Goal: Task Accomplishment & Management: Manage account settings

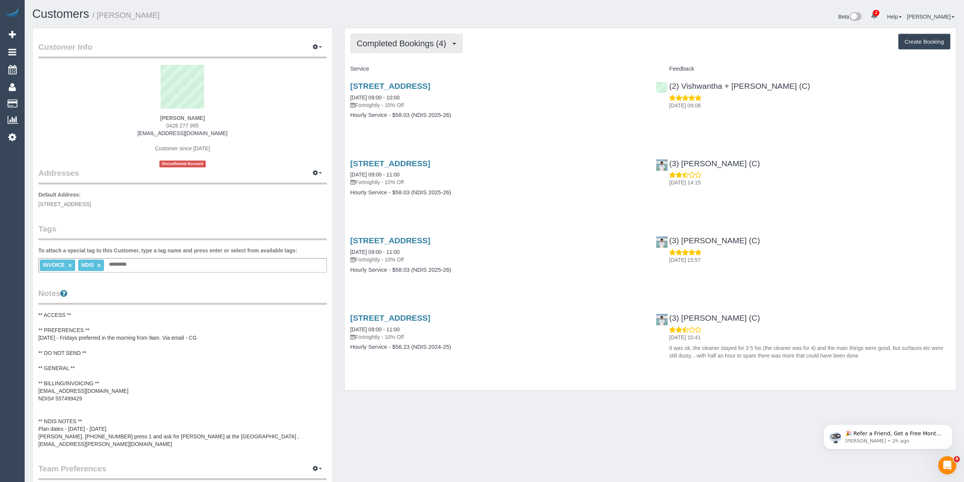
click at [397, 46] on span "Completed Bookings (4)" at bounding box center [403, 43] width 93 height 9
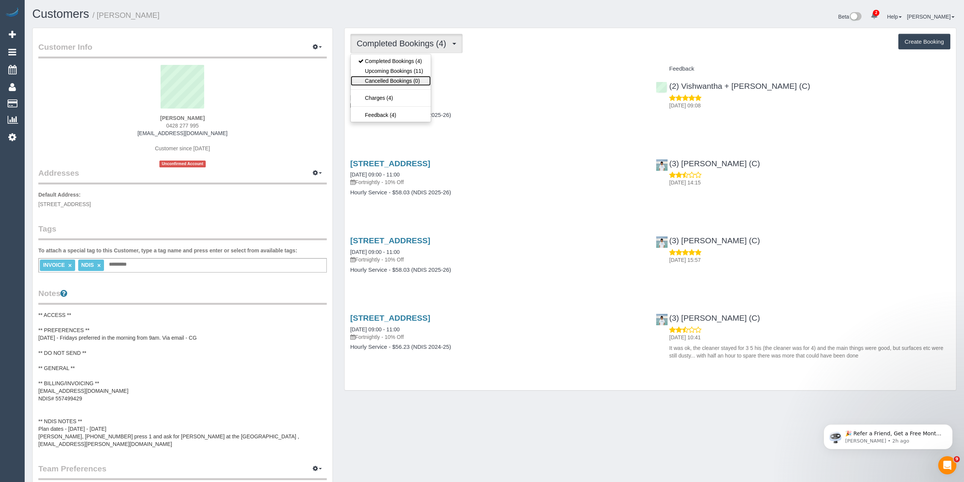
click at [404, 76] on link "Cancelled Bookings (0)" at bounding box center [391, 81] width 80 height 10
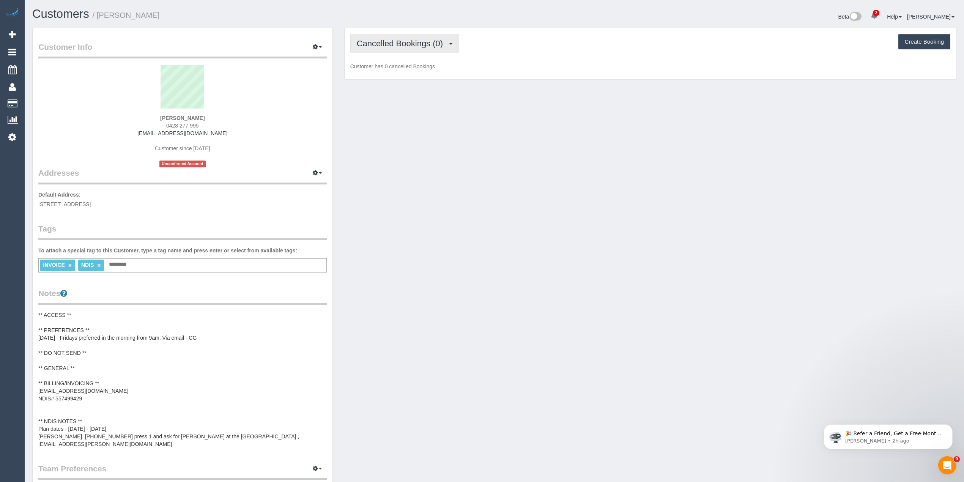
click at [396, 43] on span "Cancelled Bookings (0)" at bounding box center [402, 43] width 90 height 9
click at [408, 69] on link "Upcoming Bookings (11)" at bounding box center [391, 71] width 80 height 10
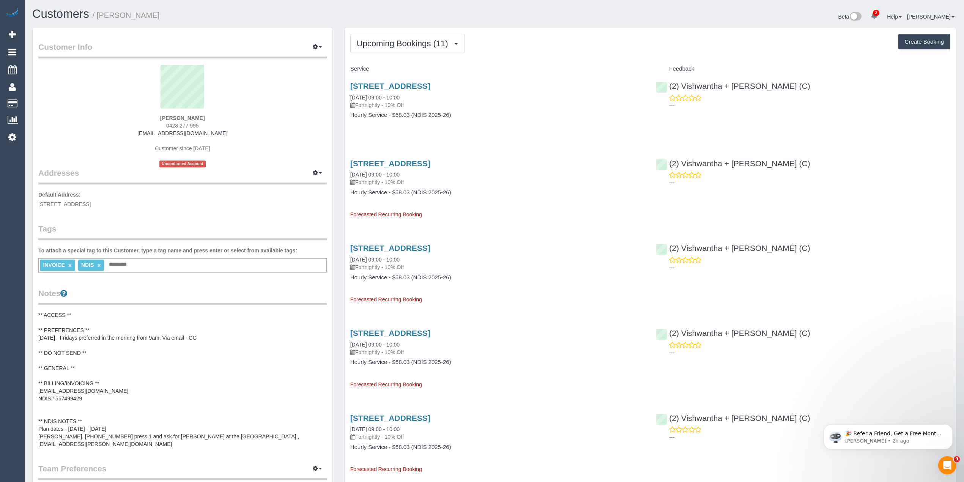
click at [168, 124] on span "0428 277 995" at bounding box center [182, 126] width 33 height 6
click at [194, 123] on span "0428 277 995" at bounding box center [182, 126] width 33 height 6
copy span "0428 277 995"
drag, startPoint x: 409, startPoint y: 86, endPoint x: 413, endPoint y: 84, distance: 4.9
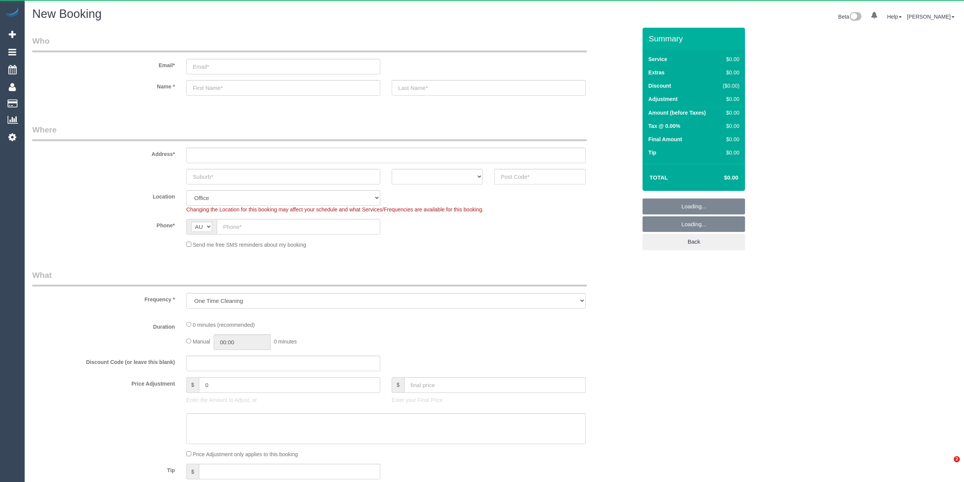
select select "object:667"
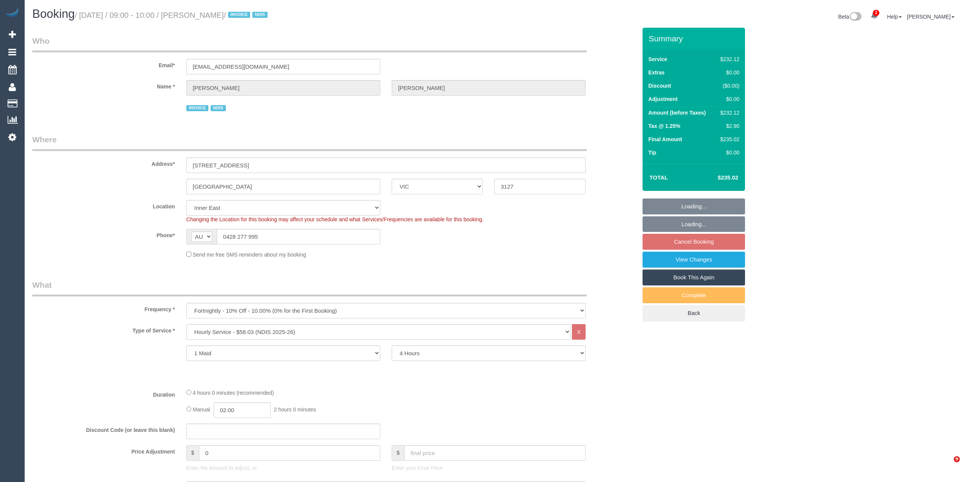
select select "VIC"
select select "240"
select select "number:27"
select select "number:14"
select select "number:19"
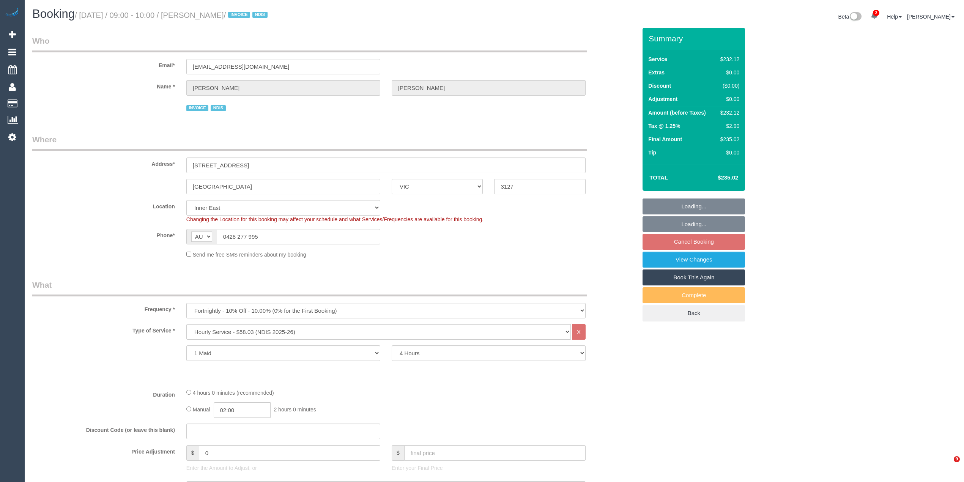
select select "number:25"
select select "number:34"
select select "number:11"
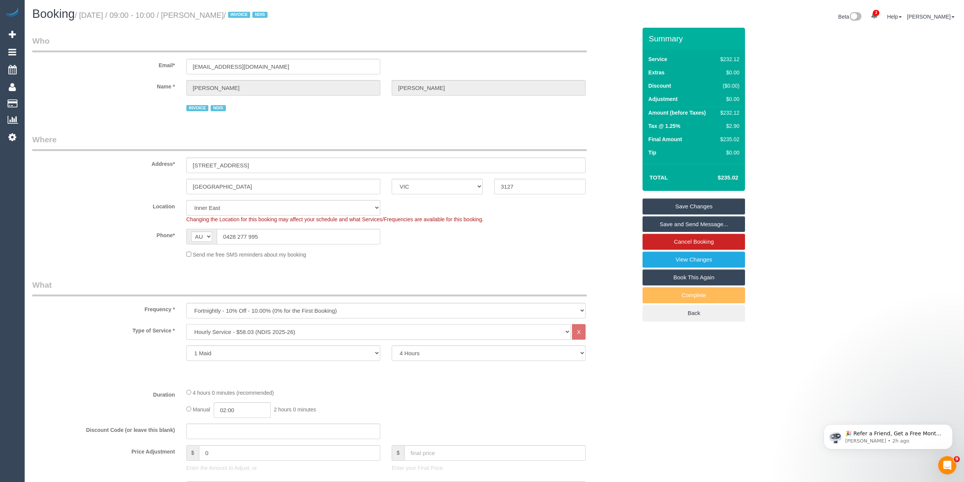
click at [277, 327] on select "Hourly Service - $70/h Hourly Service - $65/h Hourly Service - $60/h Hourly Ser…" at bounding box center [378, 332] width 384 height 16
select select "209"
click at [186, 324] on select "Hourly Service - $70/h Hourly Service - $65/h Hourly Service - $60/h Hourly Ser…" at bounding box center [378, 332] width 384 height 16
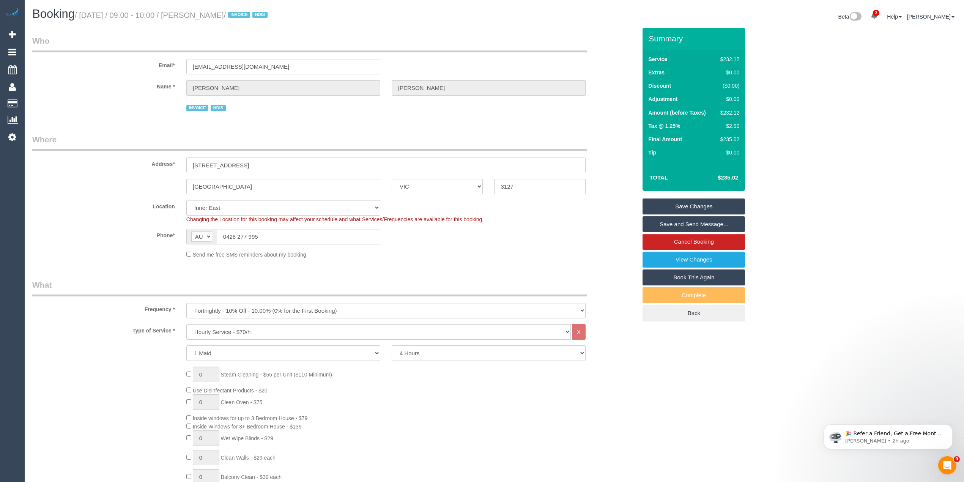
click at [116, 252] on div "Send me free SMS reminders about my booking" at bounding box center [335, 254] width 616 height 8
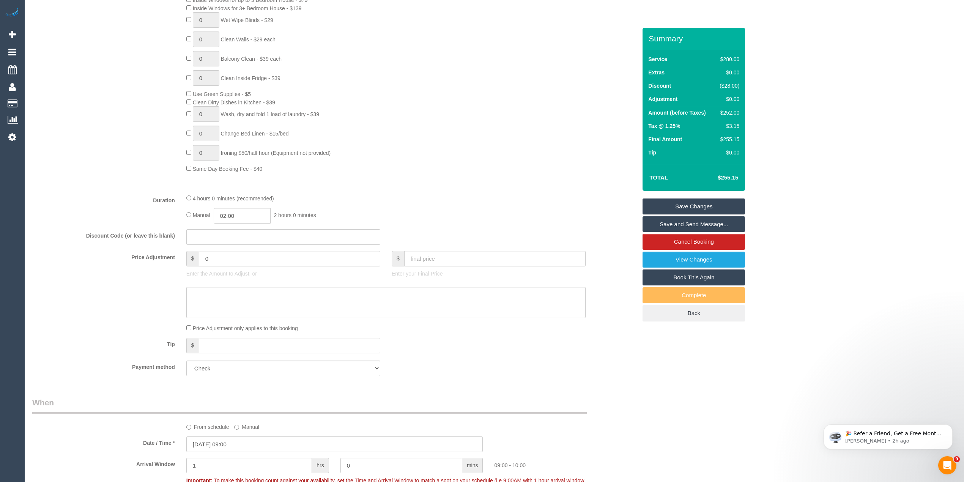
scroll to position [556, 0]
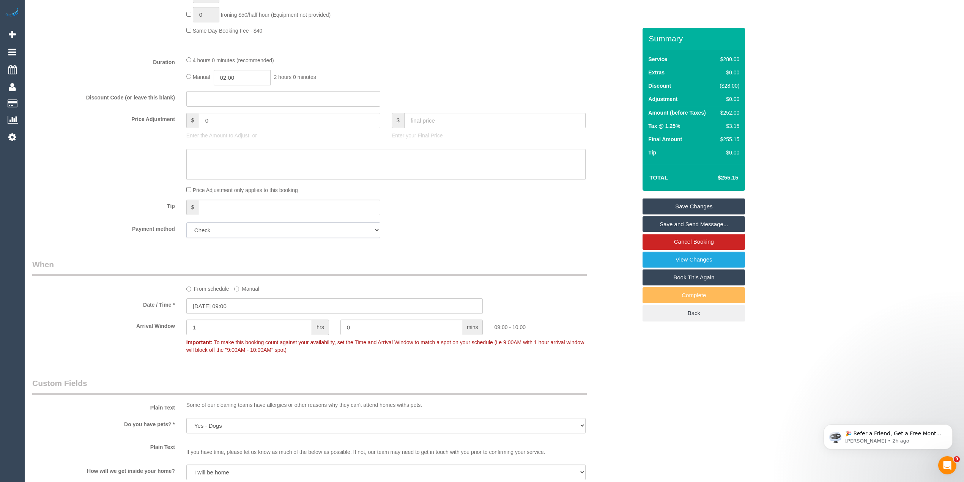
click at [213, 228] on select "Add Credit Card Cash Check Paypal" at bounding box center [283, 230] width 194 height 16
select select "string:stripe"
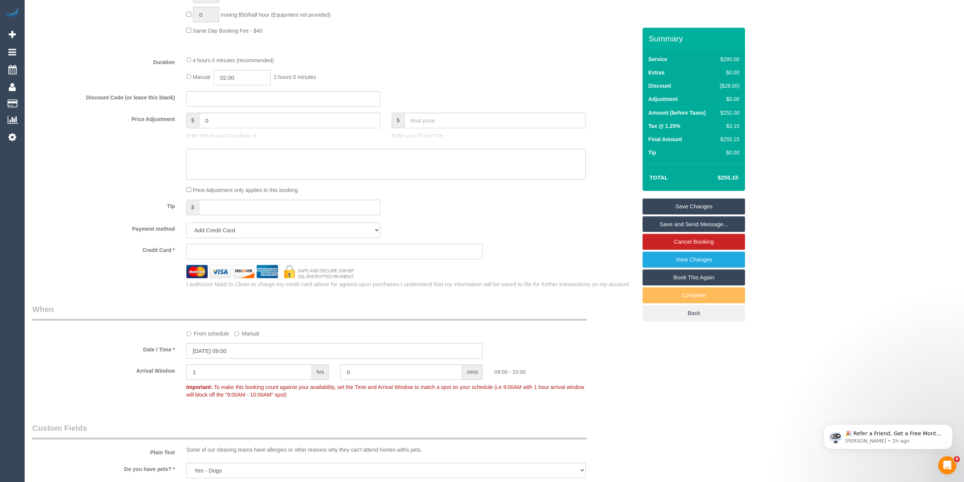
scroll to position [601, 0]
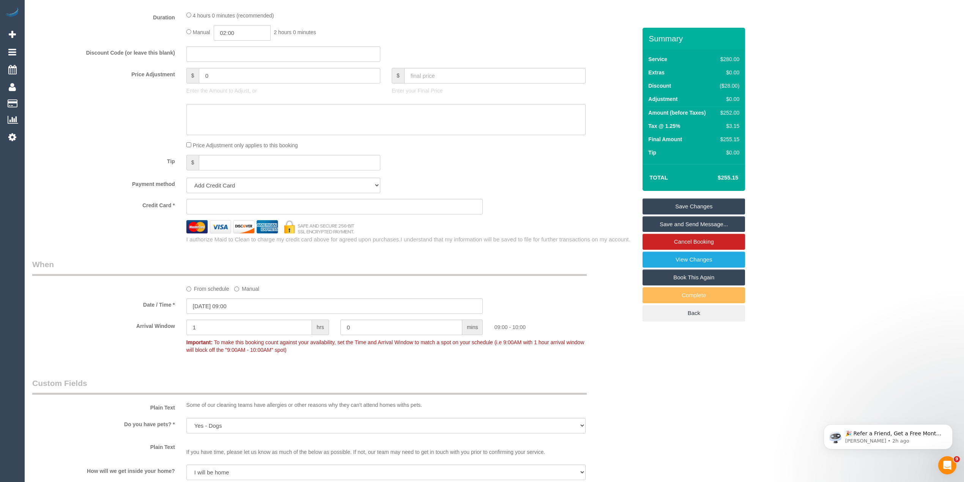
click at [84, 189] on div "Payment method Add Credit Card Cash Check Paypal" at bounding box center [335, 186] width 616 height 16
click at [216, 203] on sui-stripe-card at bounding box center [334, 207] width 297 height 16
click at [826, 56] on div "Who Email* a_darmody@hotmail.com Name * Alison Graham INVOICE NDIS Where Addres…" at bounding box center [494, 218] width 924 height 1582
click at [843, 99] on div "Who Email* a_darmody@hotmail.com Name * Alison Graham INVOICE NDIS Where Addres…" at bounding box center [494, 218] width 924 height 1582
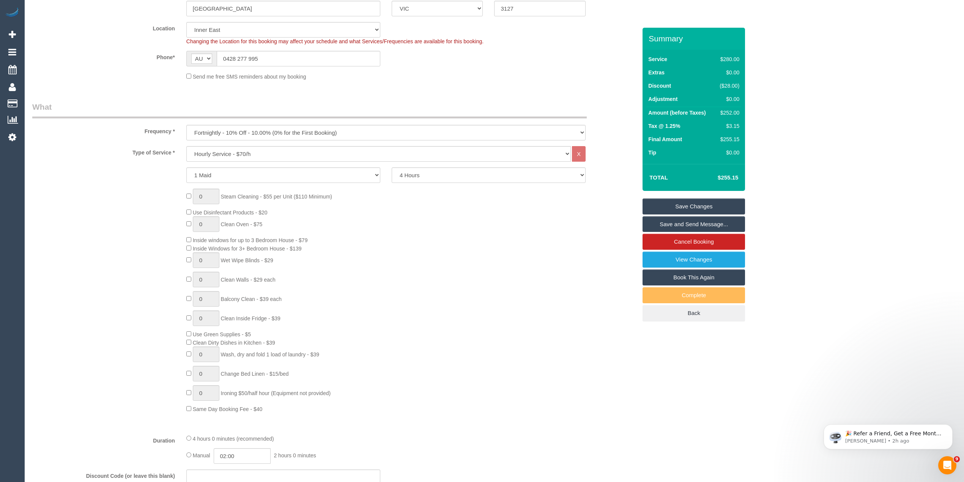
scroll to position [95, 0]
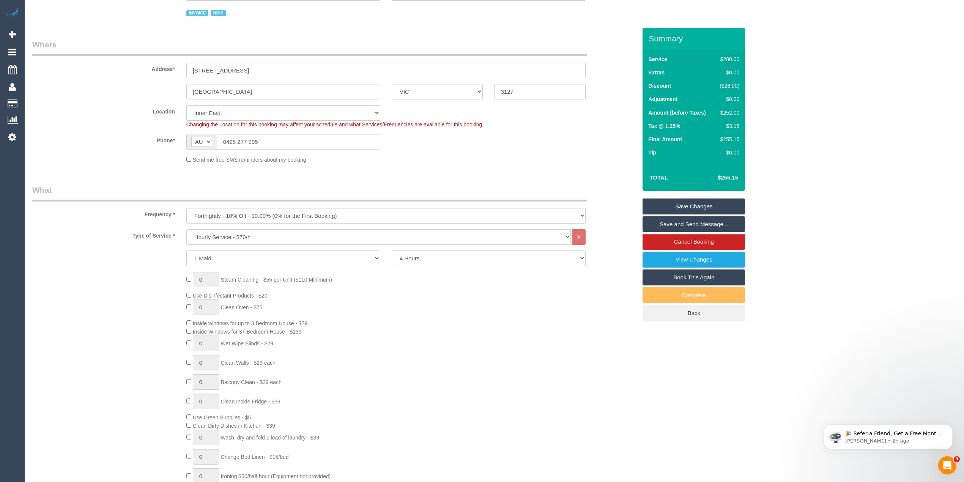
click at [242, 237] on select "Hourly Service - $70/h Hourly Service - $65/h Hourly Service - $60/h Hourly Ser…" at bounding box center [378, 237] width 384 height 16
click at [87, 149] on div "Phone* AF AL DZ AD AO AI AQ AG AR AM AW AU AT AZ BS BH BD BB BY BE BZ BJ BM BT …" at bounding box center [335, 142] width 616 height 16
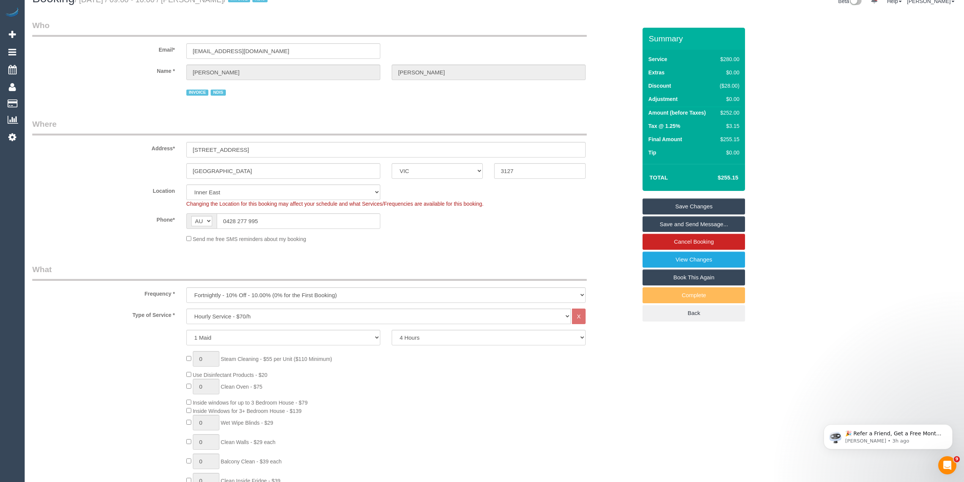
scroll to position [0, 0]
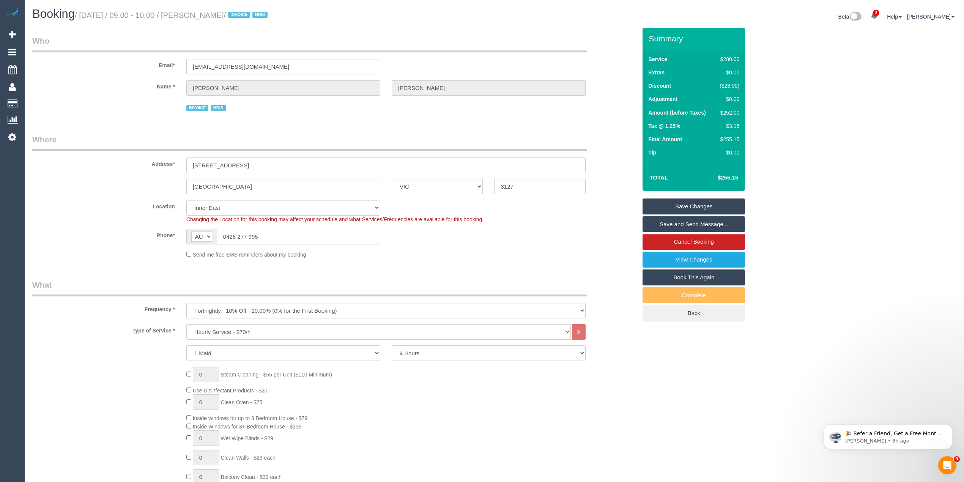
drag, startPoint x: 272, startPoint y: 236, endPoint x: 182, endPoint y: 240, distance: 90.4
click at [182, 240] on div "AF AL DZ AD AO AI AQ AG AR AM AW AU AT AZ BS BH BD BB BY BE BZ BJ BM BT BO BA B…" at bounding box center [283, 237] width 205 height 16
click at [285, 239] on input "0428 277 995" at bounding box center [299, 237] width 164 height 16
drag, startPoint x: 279, startPoint y: 236, endPoint x: 158, endPoint y: 233, distance: 121.1
click at [158, 233] on div "Phone* AF AL DZ AD AO AI AQ AG AR AM AW AU AT AZ BS BH BD BB BY BE BZ BJ BM BT …" at bounding box center [335, 237] width 616 height 16
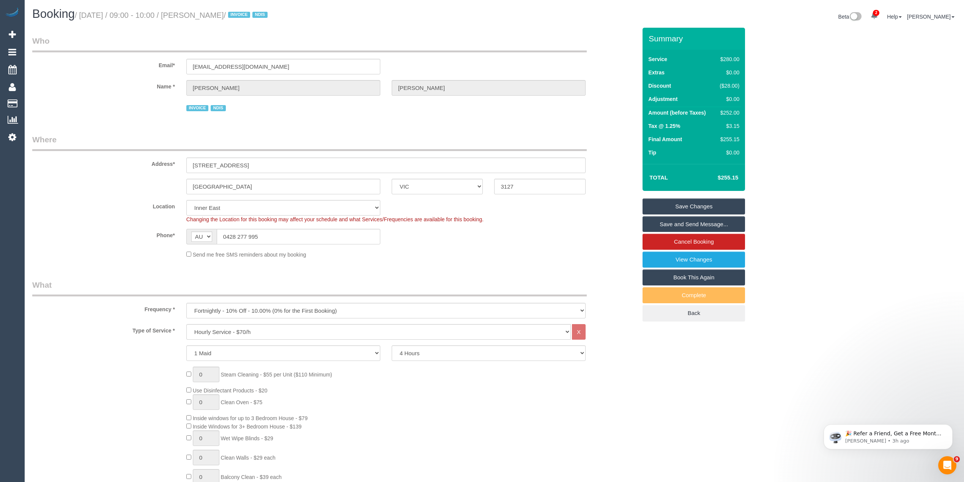
click at [726, 205] on link "Save Changes" at bounding box center [693, 206] width 102 height 16
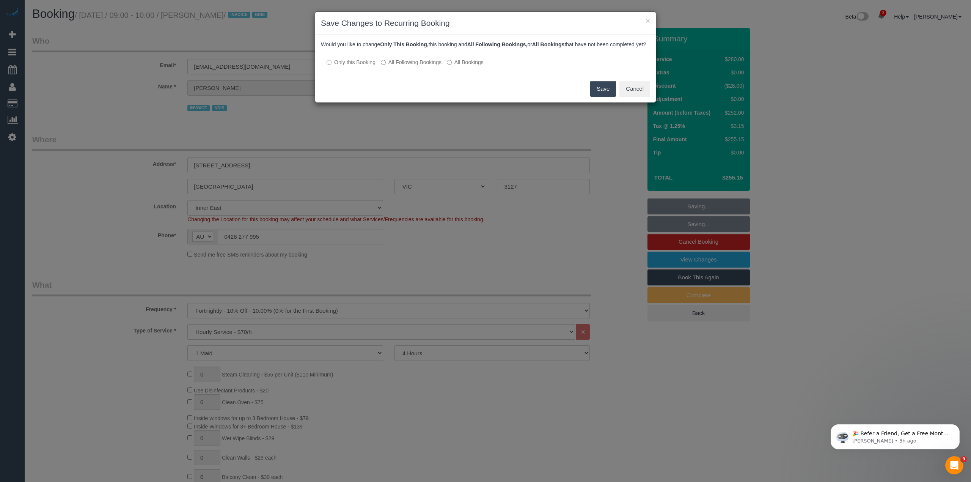
click at [386, 66] on label "All Following Bookings" at bounding box center [411, 62] width 61 height 8
click at [605, 93] on button "Save" at bounding box center [603, 89] width 26 height 16
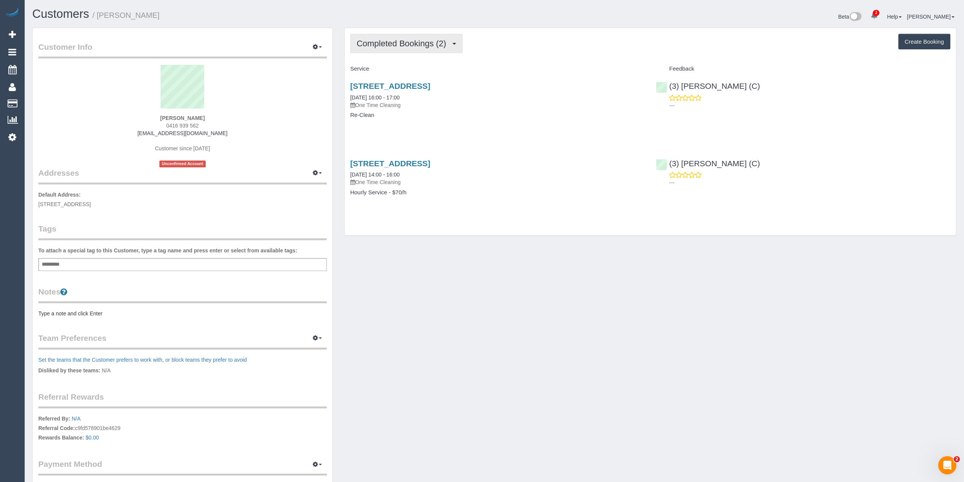
click at [402, 42] on span "Completed Bookings (2)" at bounding box center [403, 43] width 93 height 9
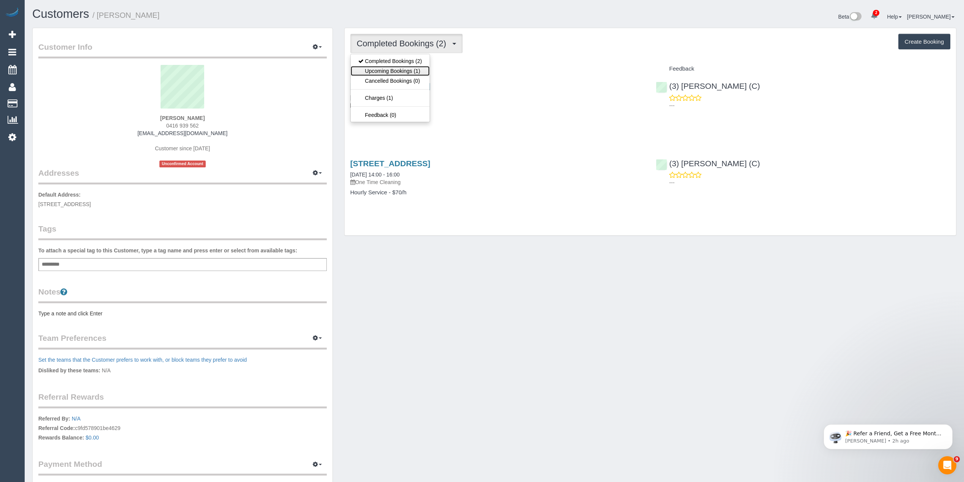
click at [402, 71] on link "Upcoming Bookings (1)" at bounding box center [390, 71] width 79 height 10
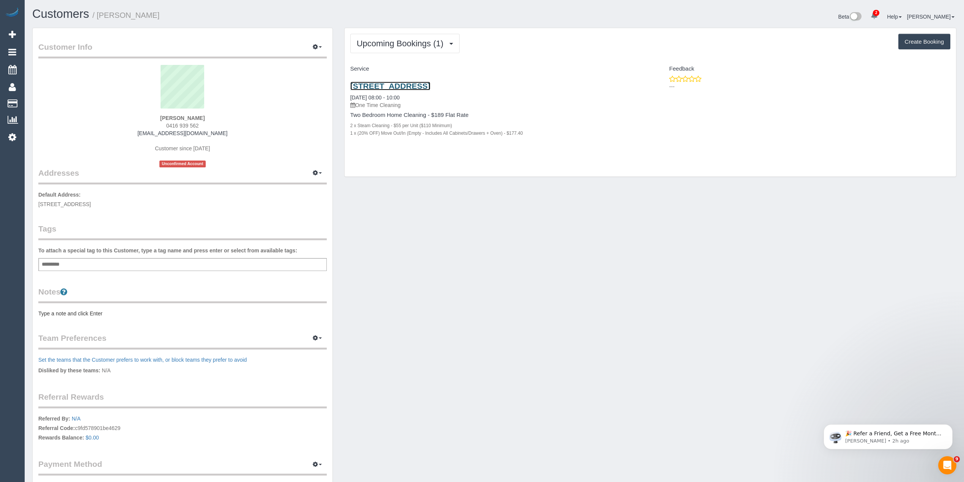
click at [430, 87] on link "38a Setani Crescent, Heidelberg West, VIC 3081" at bounding box center [390, 86] width 80 height 9
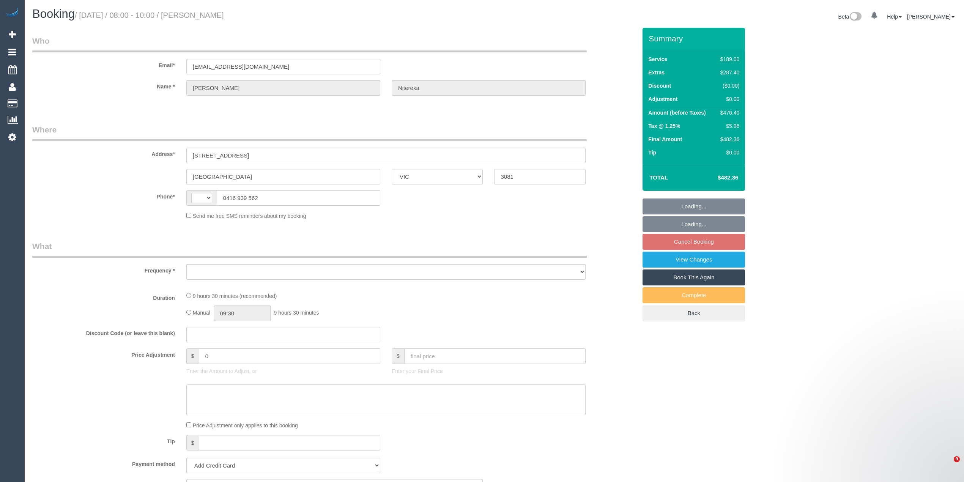
select select "VIC"
select select "string:AU"
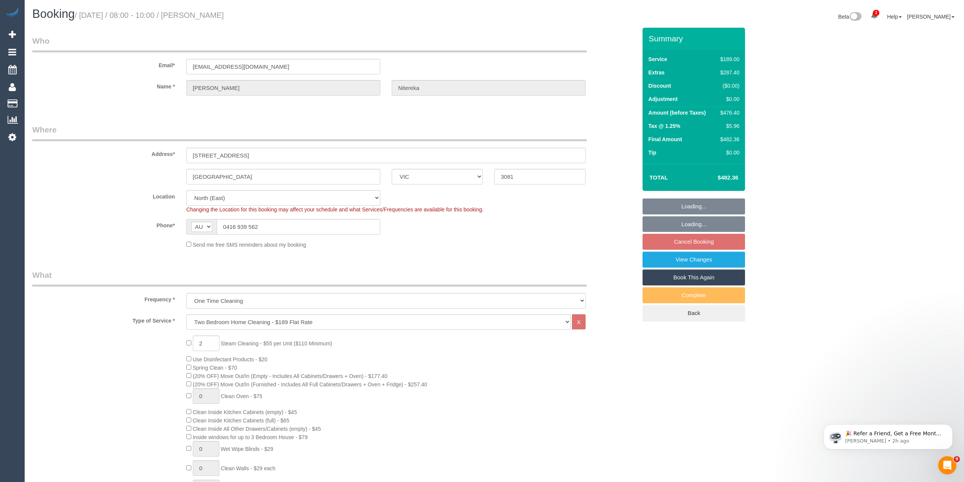
select select "object:664"
select select "string:stripe-pm_1Rujwq2GScqysDRVBbWKiNRr"
select select "number:28"
select select "number:14"
select select "number:19"
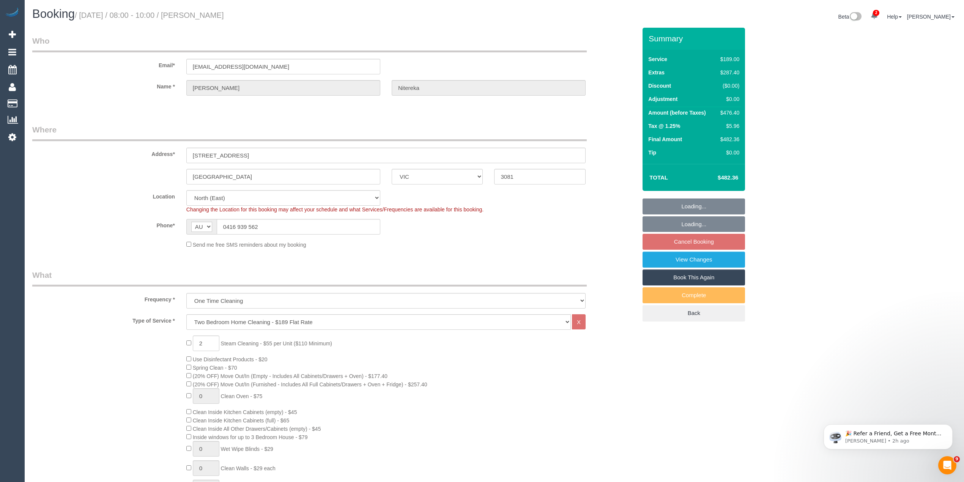
select select "number:22"
select select "spot2"
click at [917, 401] on div "🎉 Refer a Friend, Get a Free Month! 🎉 Love Automaid? Share the love! When you r…" at bounding box center [888, 401] width 140 height 95
click at [949, 427] on icon "Dismiss notification" at bounding box center [950, 426] width 4 height 4
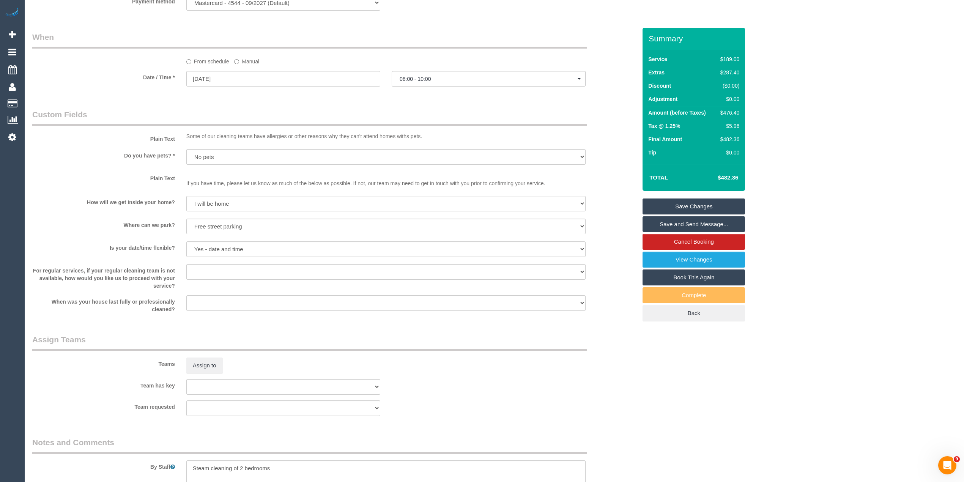
scroll to position [1034, 0]
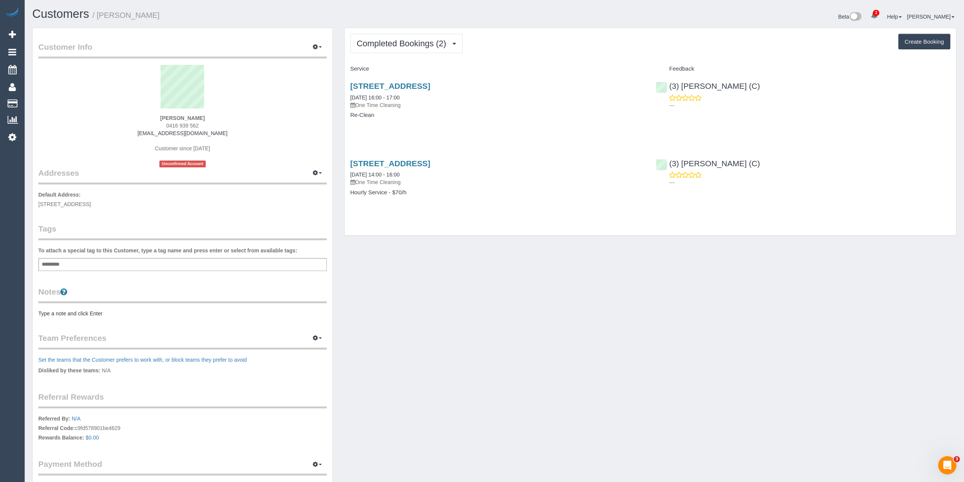
click at [385, 32] on div "Completed Bookings (2) Completed Bookings (2) Upcoming Bookings (1) Cancelled B…" at bounding box center [650, 132] width 611 height 208
click at [400, 52] on button "Completed Bookings (2)" at bounding box center [406, 43] width 112 height 19
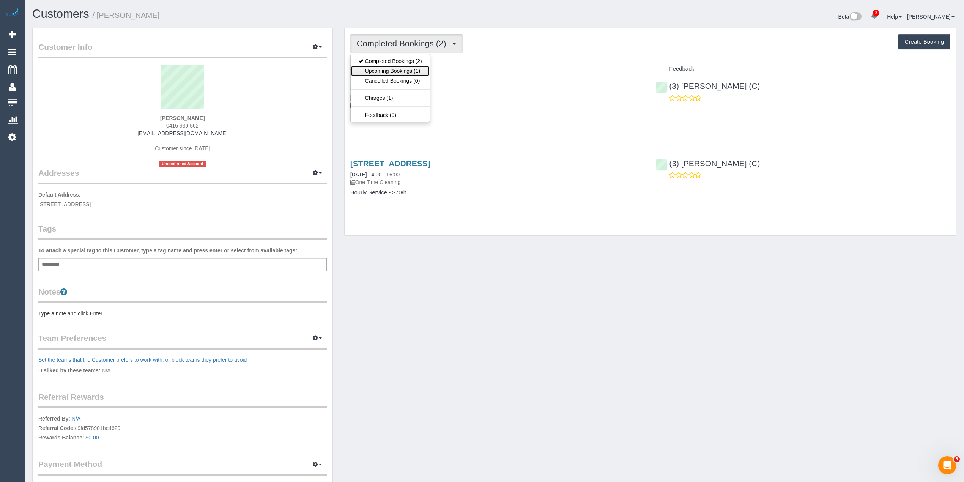
click at [398, 73] on link "Upcoming Bookings (1)" at bounding box center [390, 71] width 79 height 10
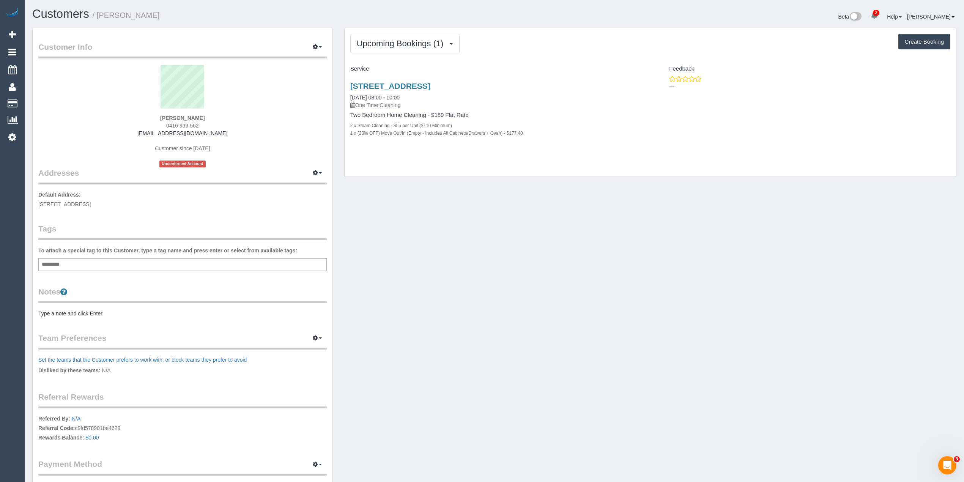
click at [385, 33] on div "Upcoming Bookings (1) Completed Bookings (2) Upcoming Bookings (1) Cancelled Bo…" at bounding box center [650, 102] width 611 height 149
click at [387, 40] on span "Upcoming Bookings (1)" at bounding box center [402, 43] width 91 height 9
click at [512, 44] on div "Upcoming Bookings (1) Completed Bookings (2) Upcoming Bookings (1) Cancelled Bo…" at bounding box center [650, 43] width 600 height 19
drag, startPoint x: 205, startPoint y: 122, endPoint x: 166, endPoint y: 127, distance: 39.0
click at [166, 127] on div "Leo Nitereka 0416 939 562 leonitereka@westnet.com Customer since 2024 Unconfirm…" at bounding box center [182, 116] width 288 height 102
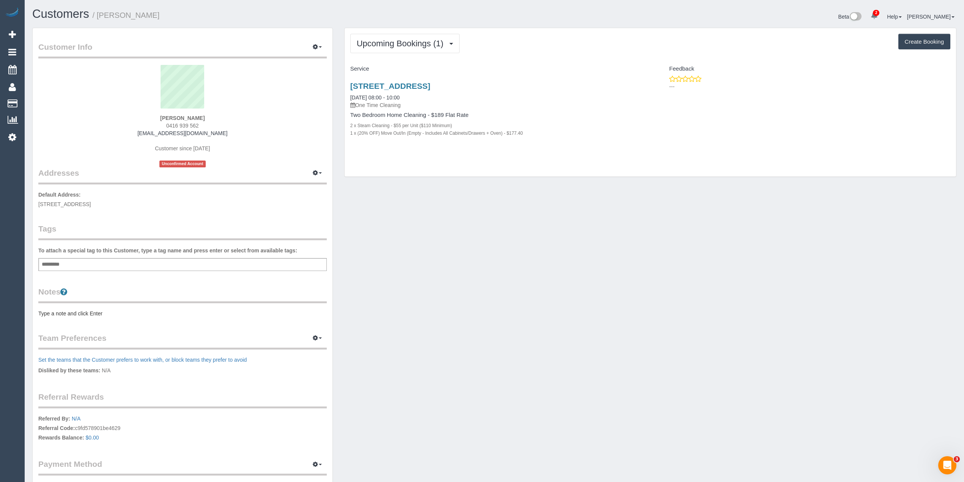
copy span "0416 939 562"
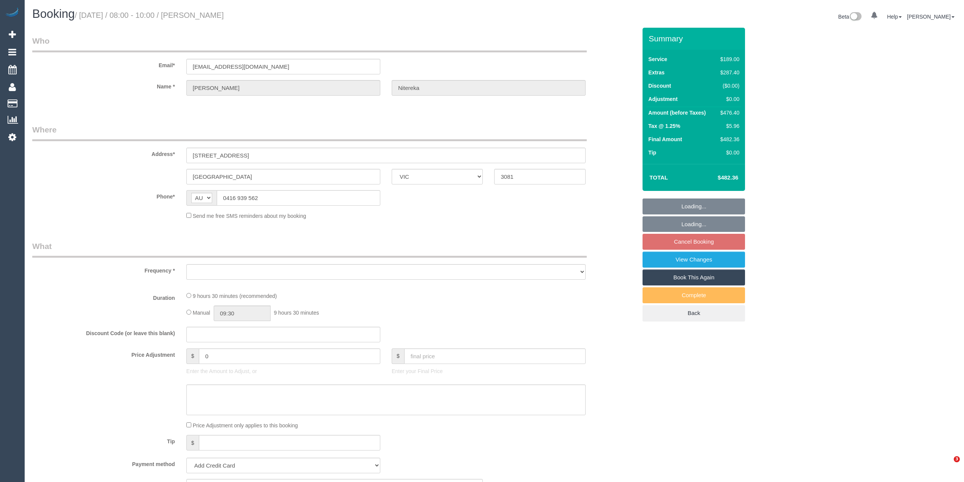
select select "VIC"
select select "string:stripe-pm_1Rujwq2GScqysDRVBbWKiNRr"
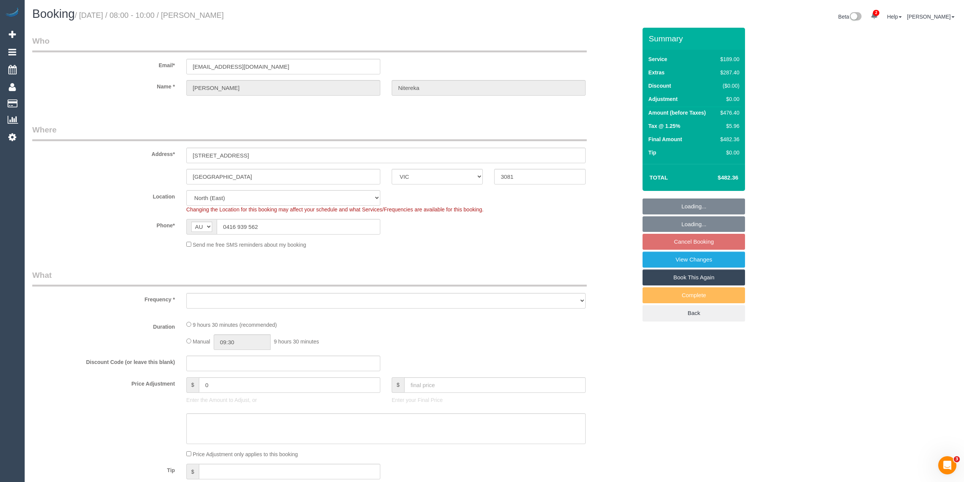
select select "object:1426"
select select "number:28"
select select "number:14"
select select "number:19"
select select "number:22"
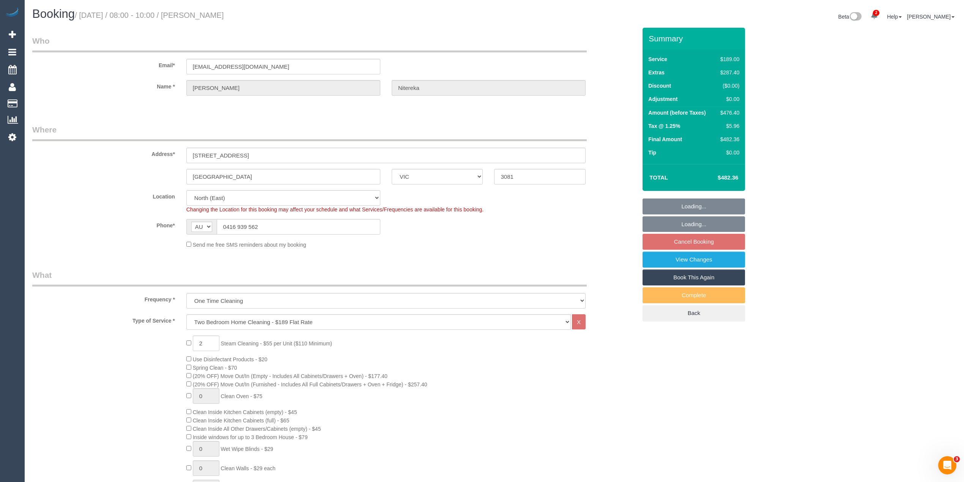
select select "spot2"
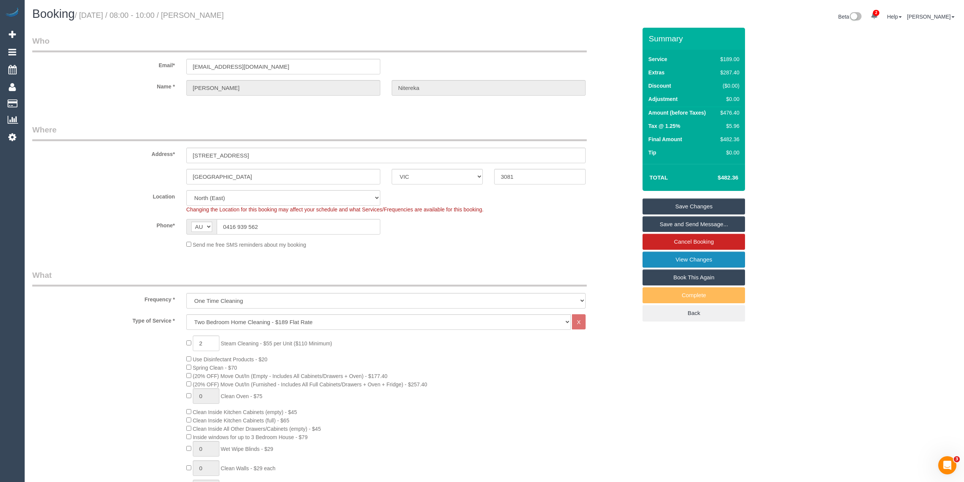
click at [694, 258] on link "View Changes" at bounding box center [693, 260] width 102 height 16
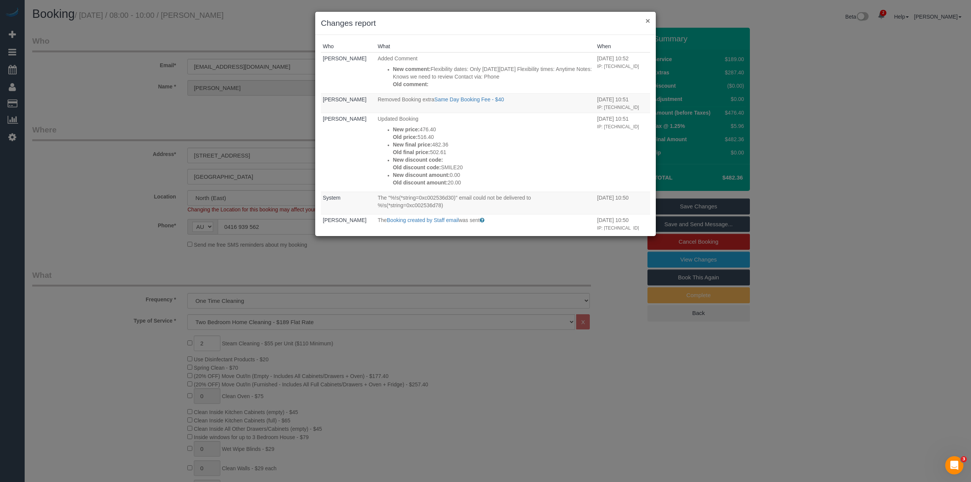
click at [647, 19] on button "×" at bounding box center [648, 21] width 5 height 8
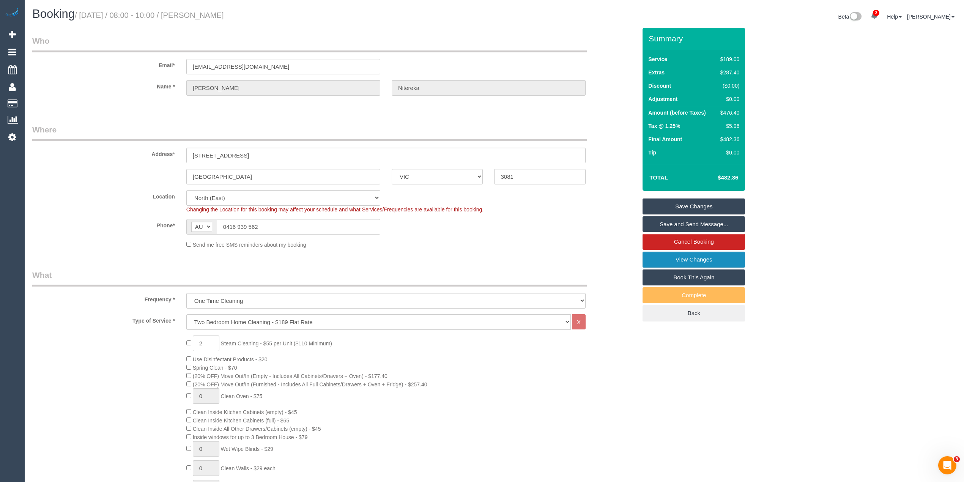
click at [707, 256] on link "View Changes" at bounding box center [693, 260] width 102 height 16
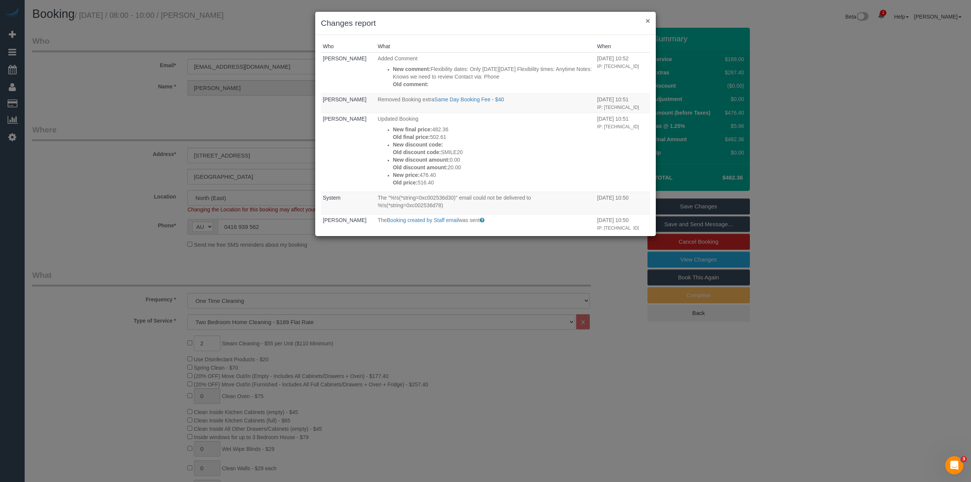
click at [647, 17] on button "×" at bounding box center [648, 21] width 5 height 8
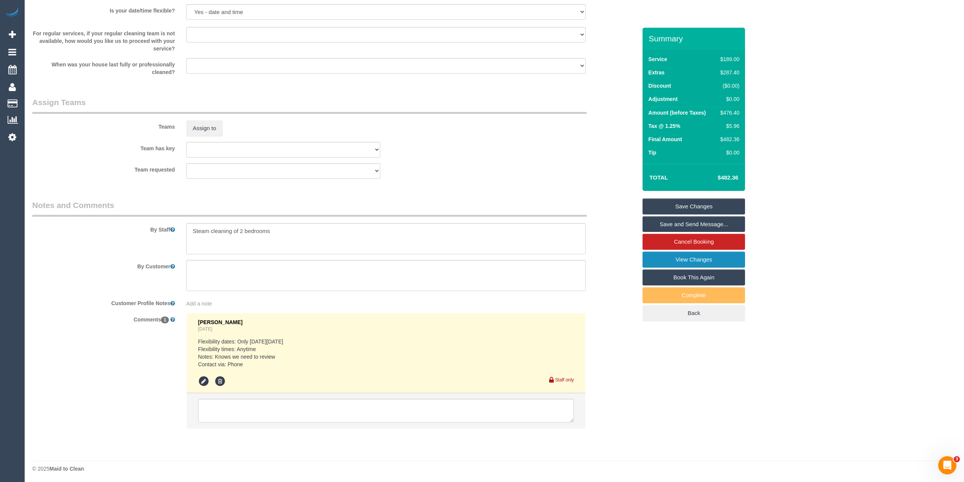
scroll to position [1034, 0]
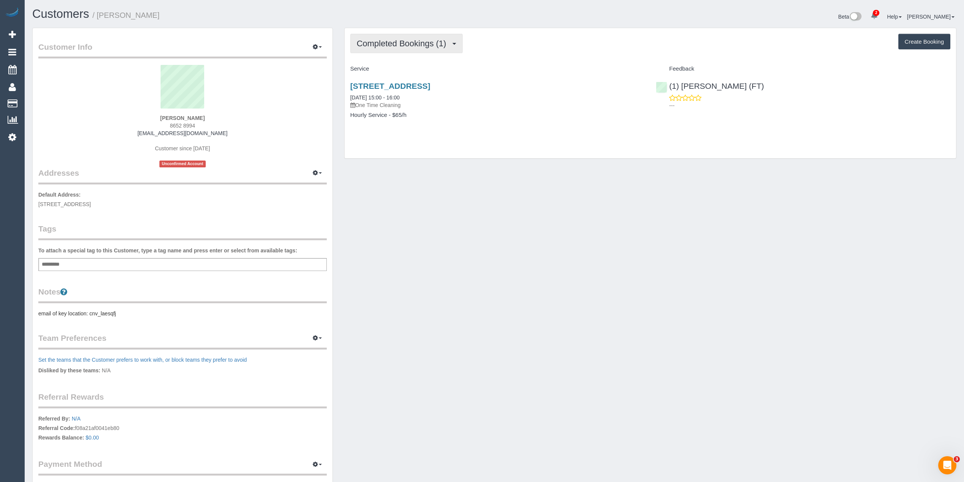
click at [381, 54] on div "Completed Bookings (1) Completed Bookings (1) Upcoming Bookings (0) Cancelled B…" at bounding box center [650, 93] width 611 height 130
click at [375, 46] on span "Completed Bookings (1)" at bounding box center [403, 43] width 93 height 9
click at [319, 47] on span "button" at bounding box center [320, 47] width 3 height 2
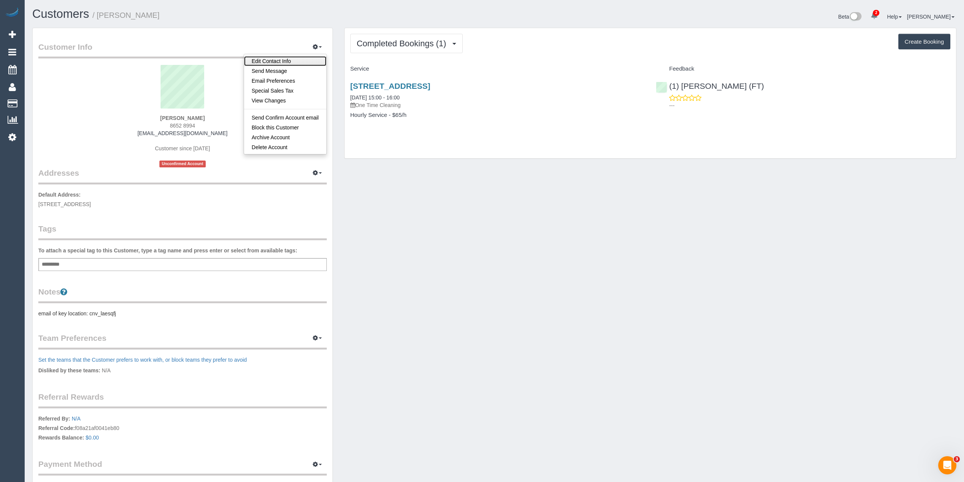
click at [263, 60] on link "Edit Contact Info" at bounding box center [285, 61] width 82 height 10
select select "VIC"
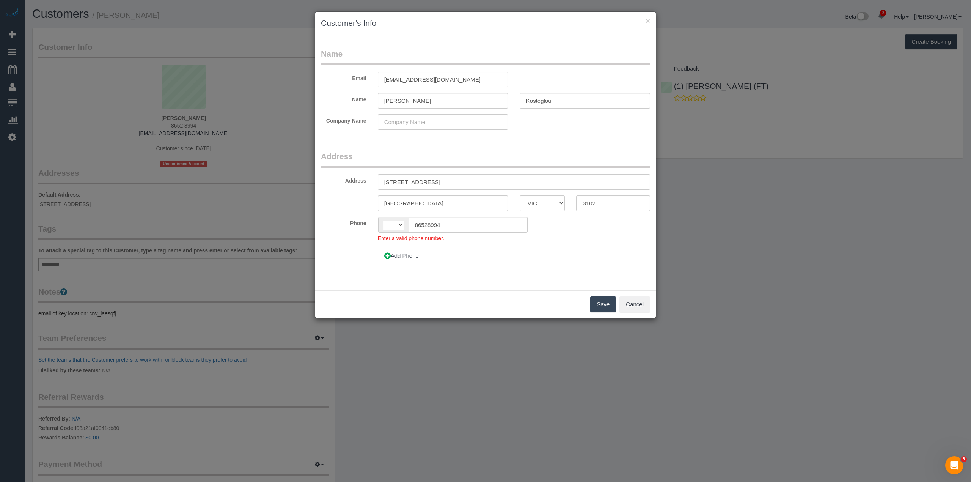
select select "string:AU"
click at [424, 99] on input "[PERSON_NAME]" at bounding box center [443, 101] width 131 height 16
drag, startPoint x: 424, startPoint y: 99, endPoint x: 400, endPoint y: 100, distance: 24.7
click at [400, 100] on input "[PERSON_NAME]" at bounding box center [443, 101] width 131 height 16
type input "Biggi"
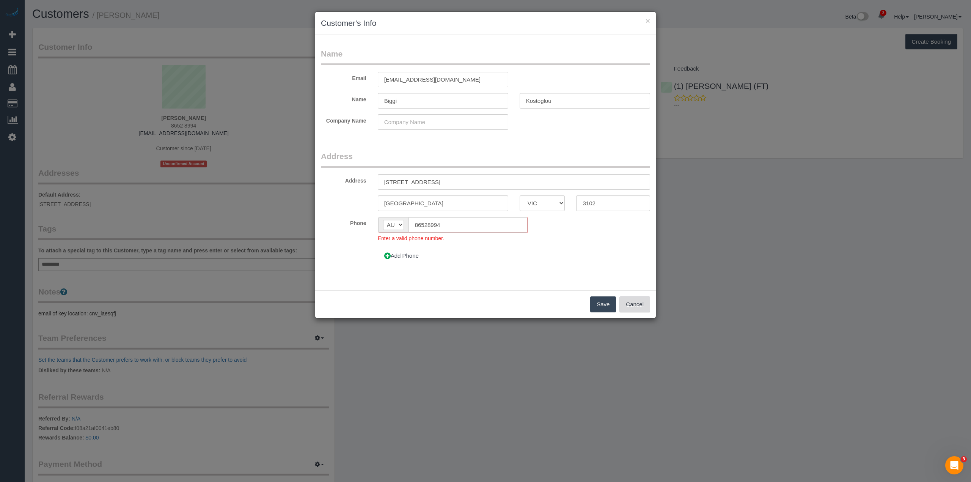
click at [637, 307] on button "Cancel" at bounding box center [635, 304] width 31 height 16
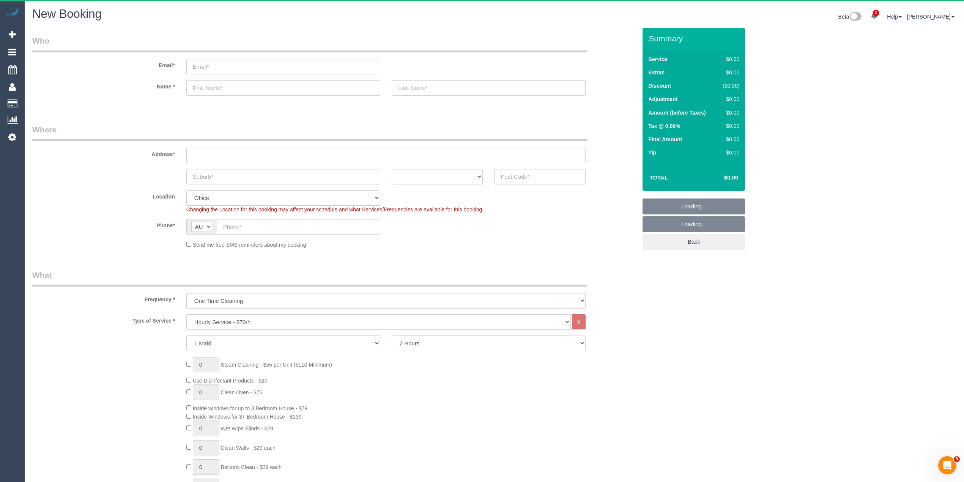
select select "object:2096"
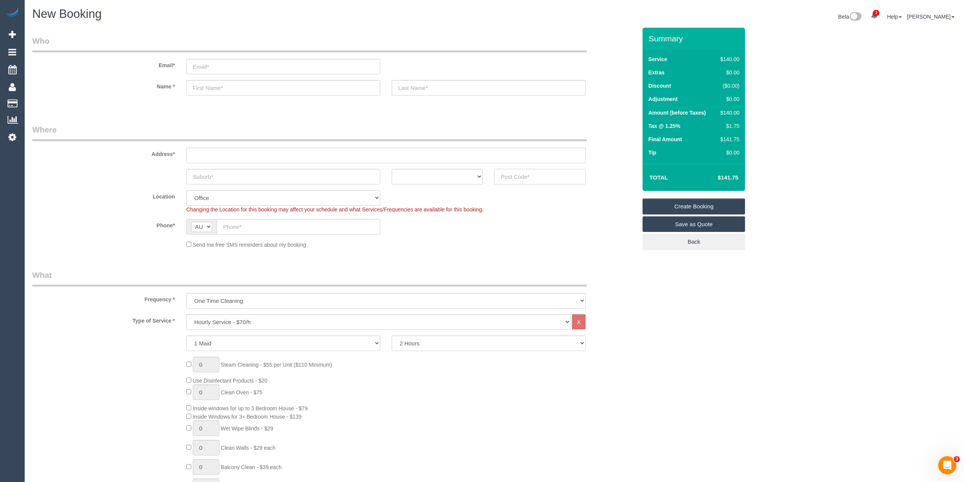
drag, startPoint x: 568, startPoint y: 180, endPoint x: 564, endPoint y: 175, distance: 7.2
click at [567, 179] on input "text" at bounding box center [539, 177] width 91 height 16
type input "3044"
click at [196, 154] on input "text" at bounding box center [385, 156] width 399 height 16
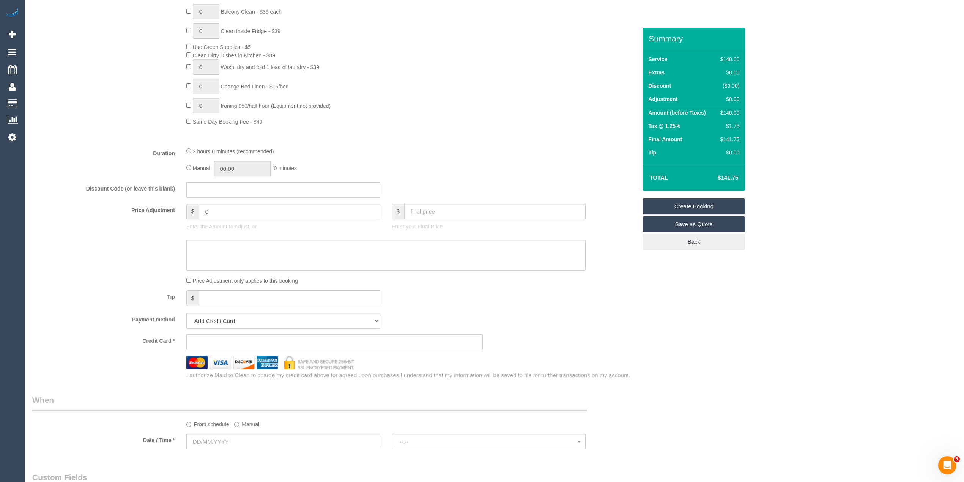
scroll to position [556, 0]
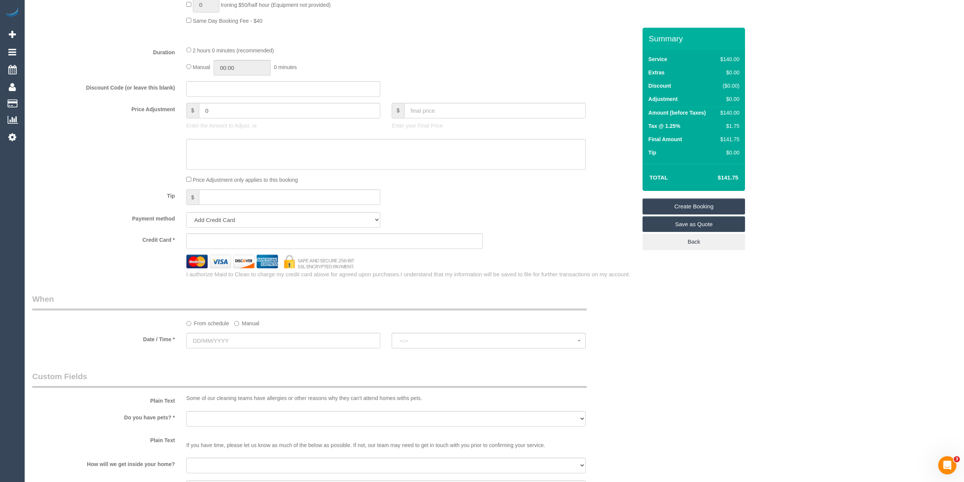
type input "-"
click at [223, 337] on input "text" at bounding box center [283, 341] width 194 height 16
select select "61"
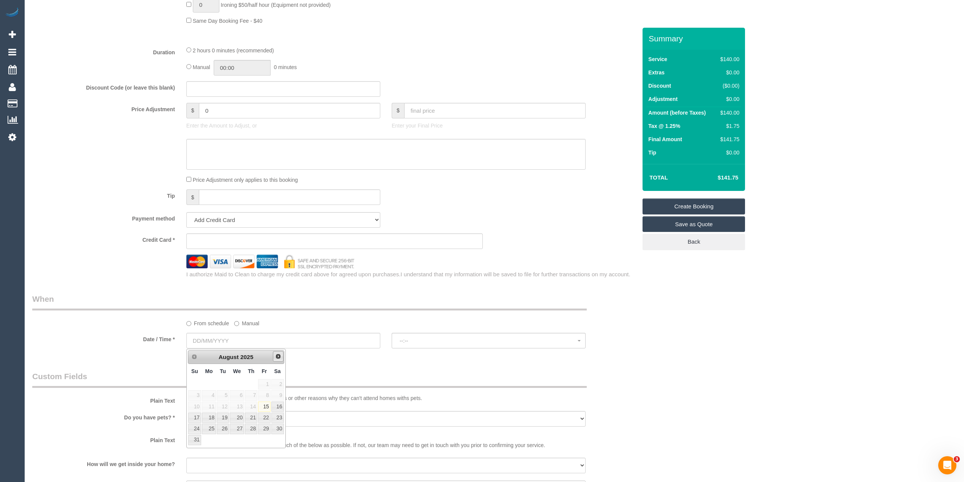
click at [275, 353] on link "Next" at bounding box center [278, 356] width 11 height 11
select select "object:2109"
click at [196, 352] on link "Prev" at bounding box center [194, 356] width 11 height 11
click at [90, 143] on sui-booking-price-adjustment "Price Adjustment $ 0 Enter the Amount to Adjust, or $ Enter your Final Price Pr…" at bounding box center [334, 143] width 604 height 81
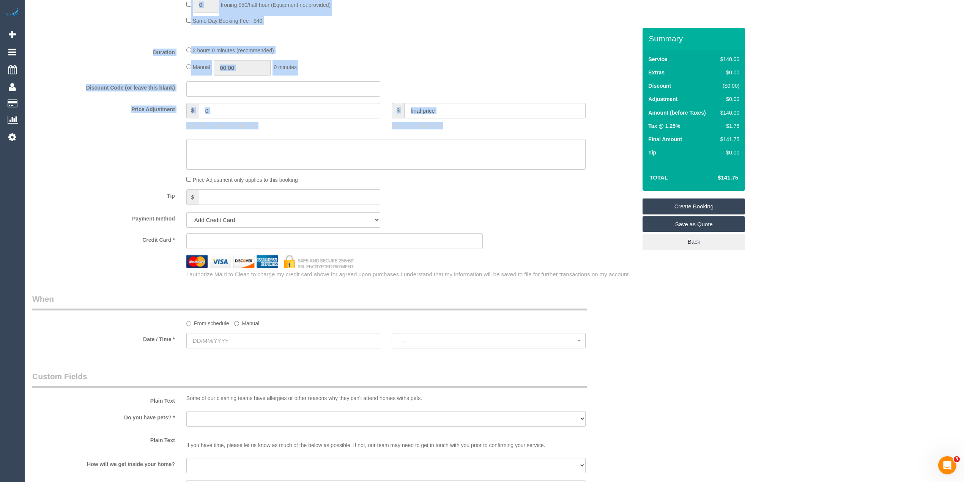
scroll to position [548, 0]
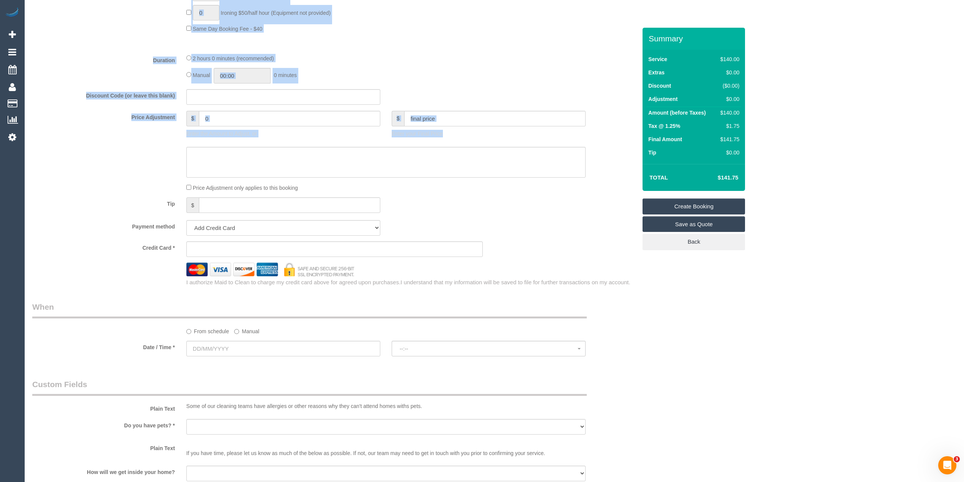
click at [103, 175] on sui-booking-price-adjustment "Price Adjustment $ 0 Enter the Amount to Adjust, or $ Enter your Final Price Pr…" at bounding box center [334, 151] width 604 height 81
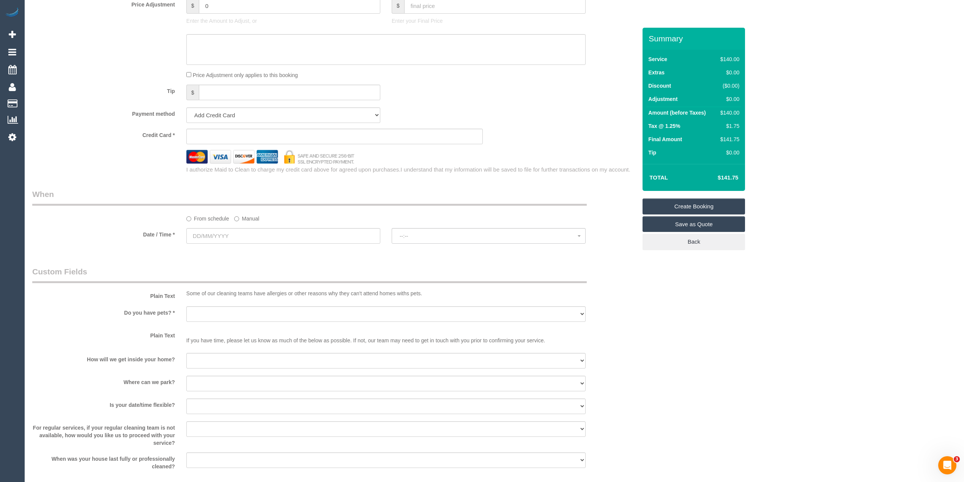
scroll to position [708, 0]
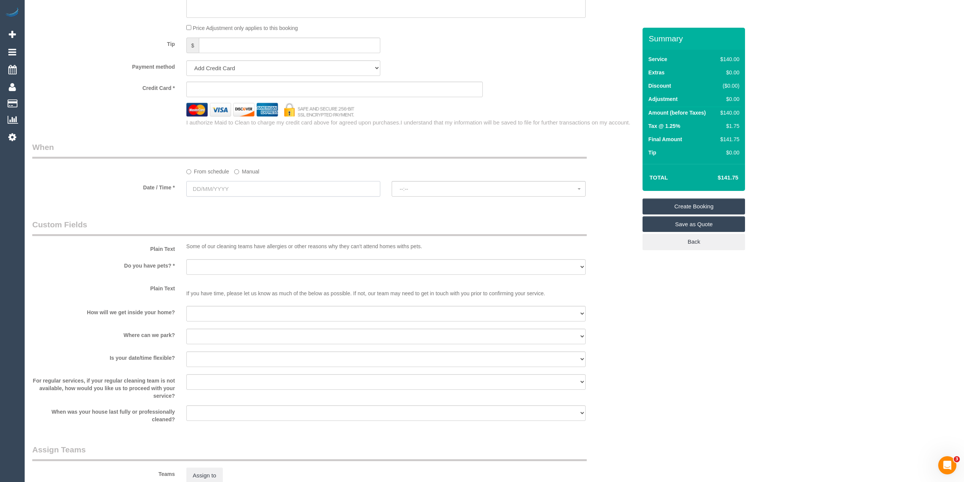
click at [214, 184] on input "text" at bounding box center [283, 189] width 194 height 16
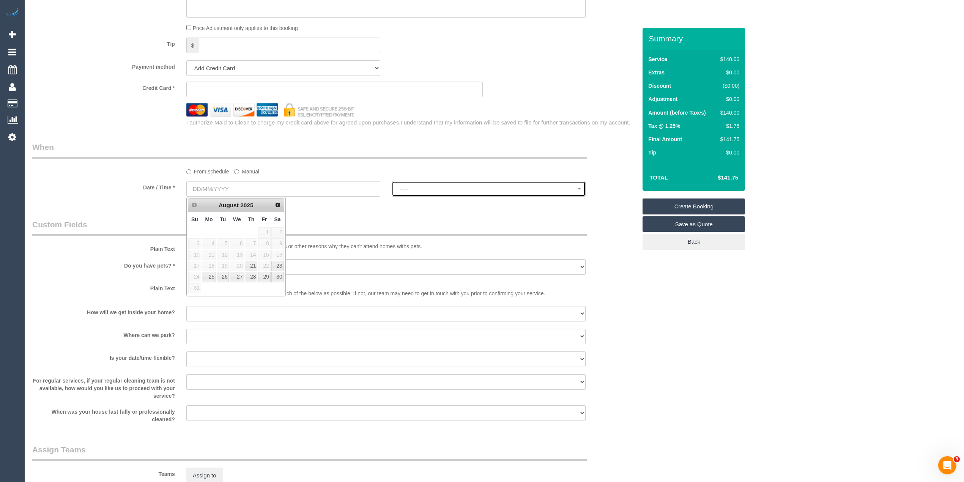
click at [406, 187] on span "--:--" at bounding box center [489, 189] width 178 height 6
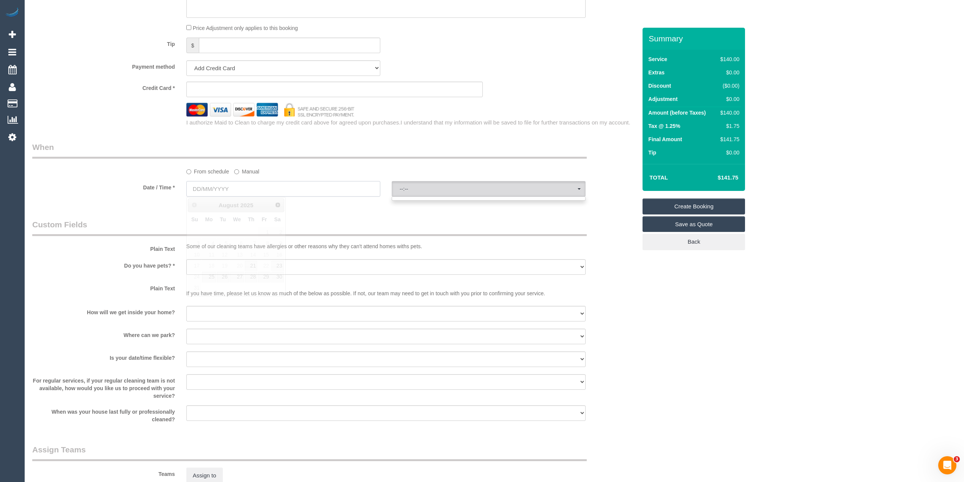
click at [217, 187] on input "text" at bounding box center [283, 189] width 194 height 16
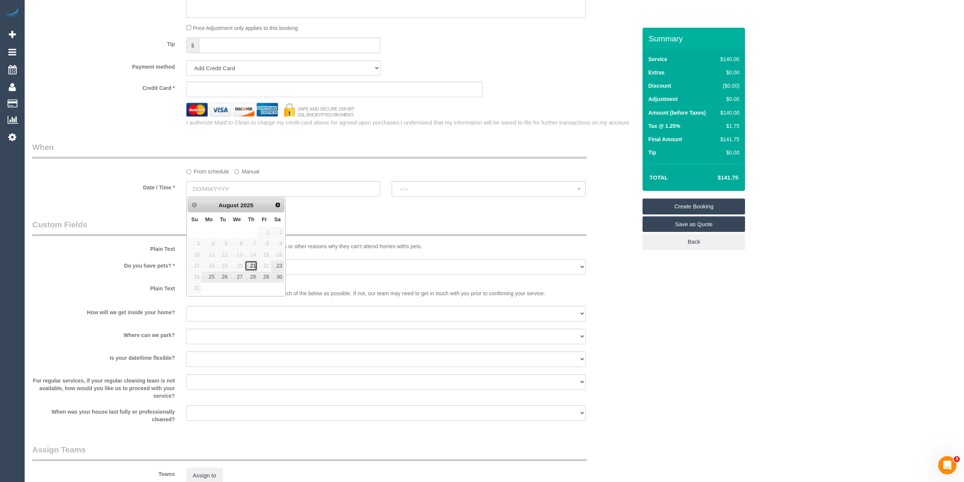
click at [248, 265] on link "21" at bounding box center [251, 266] width 13 height 10
type input "21/08/2025"
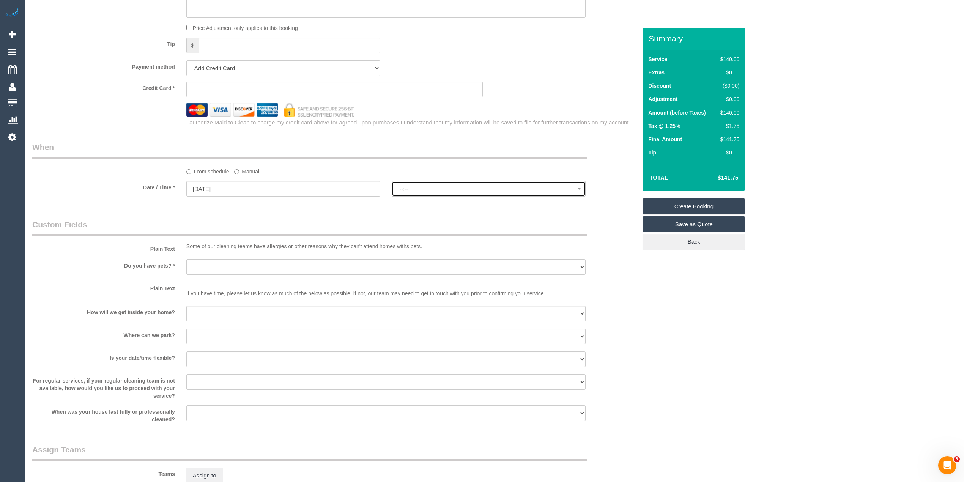
click at [415, 193] on button "--:--" at bounding box center [489, 189] width 194 height 16
select select "spot1"
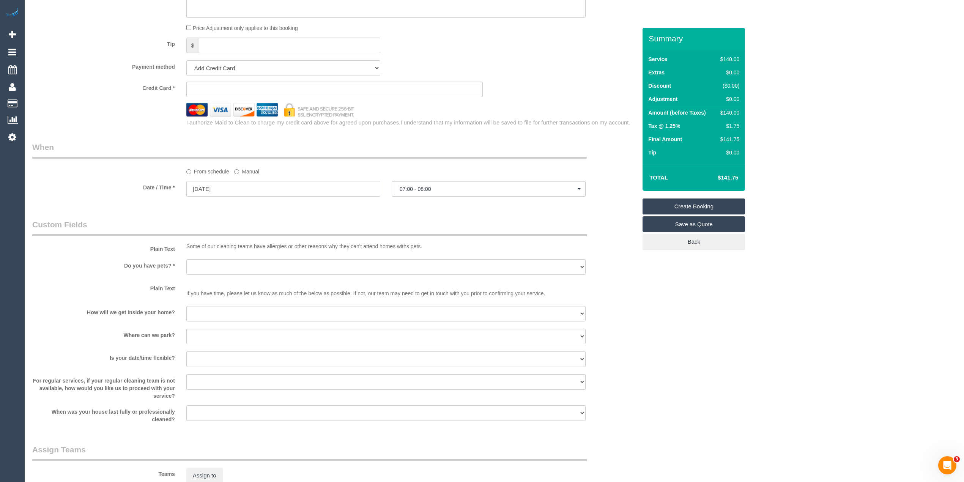
click at [205, 190] on input "21/08/2025" at bounding box center [283, 189] width 194 height 16
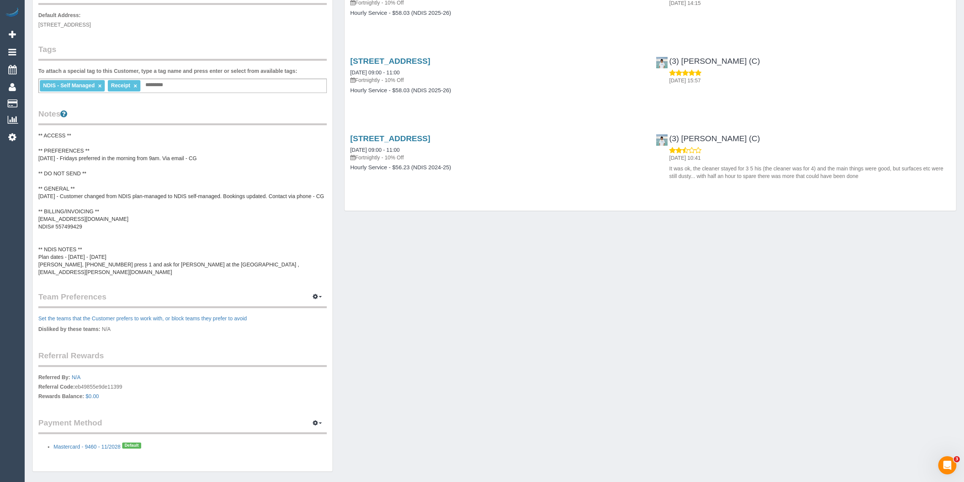
scroll to position [209, 0]
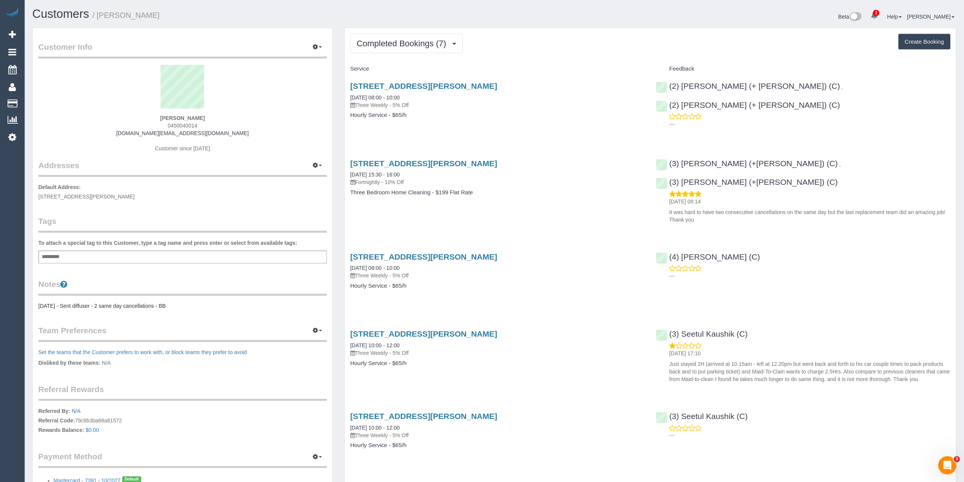
click at [920, 39] on button "Create Booking" at bounding box center [924, 42] width 52 height 16
select select "VIC"
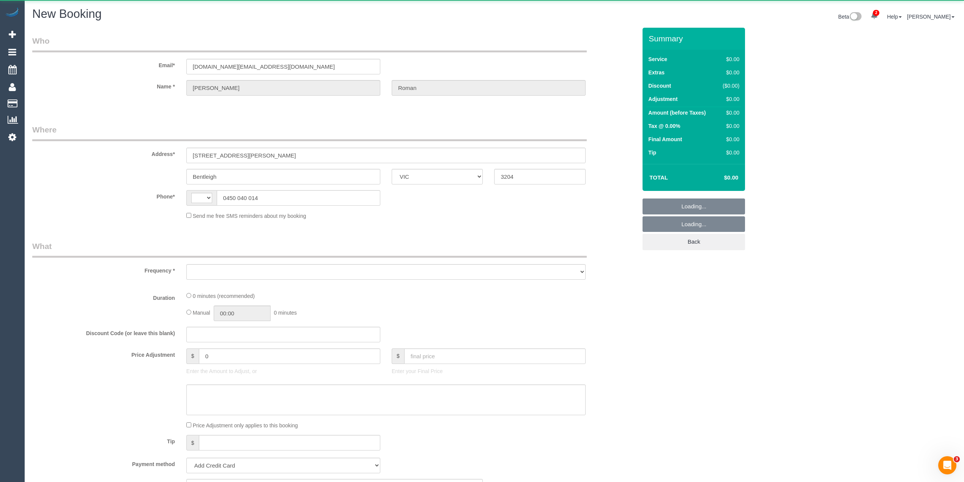
select select "string:AU"
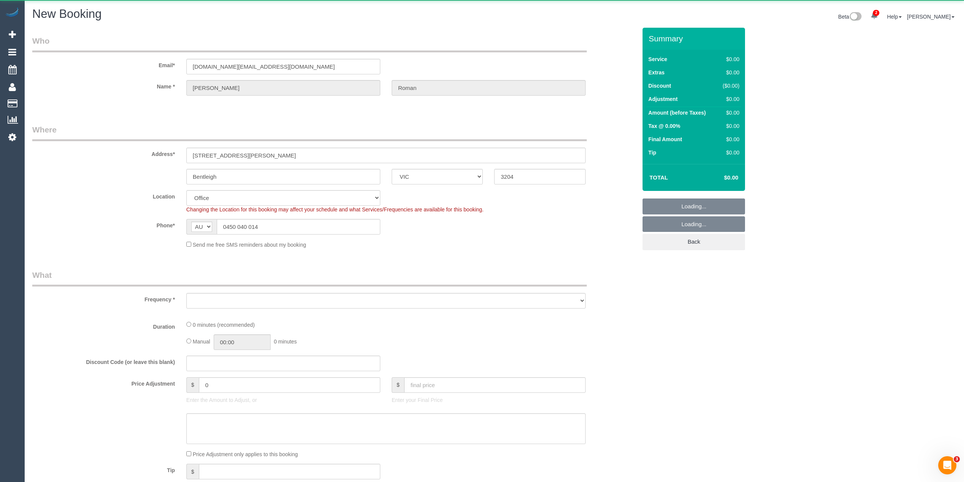
select select "object:2381"
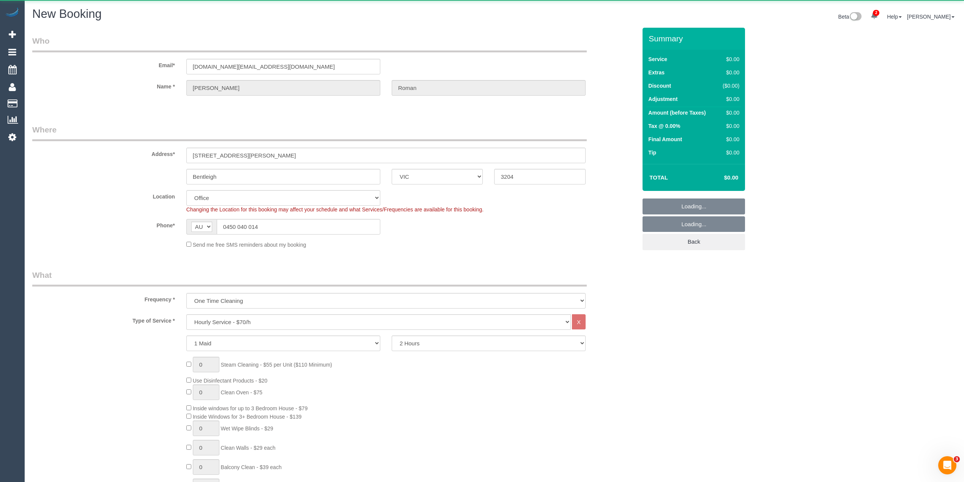
select select "string:stripe-pm_1NQiim2GScqysDRVk5HSdHIC"
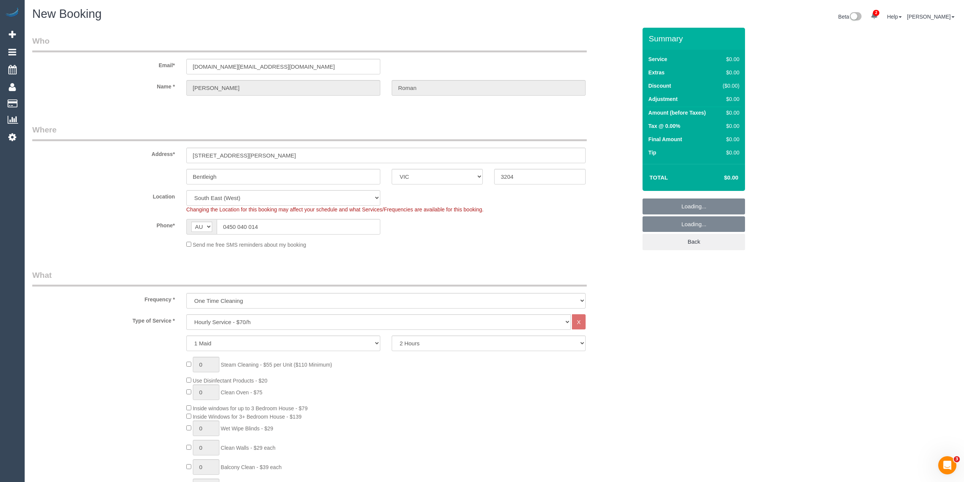
select select "64"
select select "object:2550"
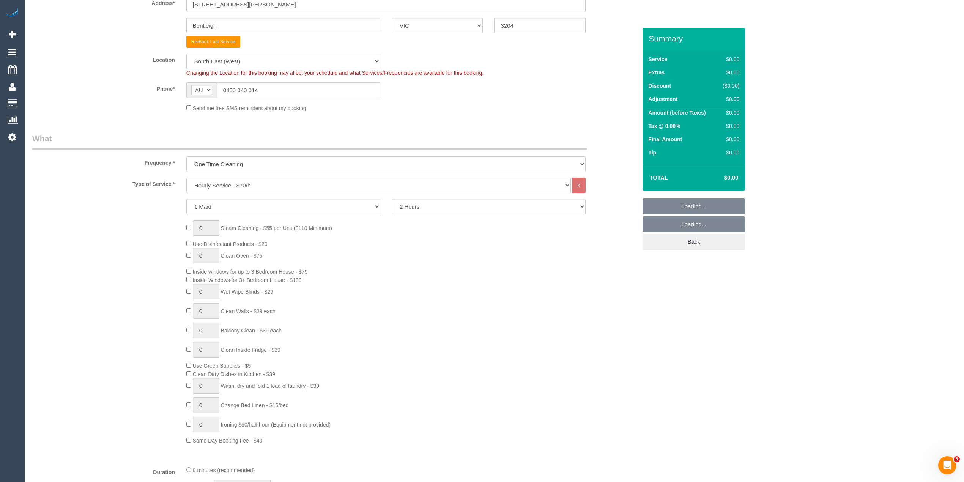
scroll to position [152, 0]
click at [224, 184] on select "Hourly Service - $70/h Hourly Service - $65/h Hourly Service - $60/h Hourly Ser…" at bounding box center [378, 185] width 384 height 16
select select "212"
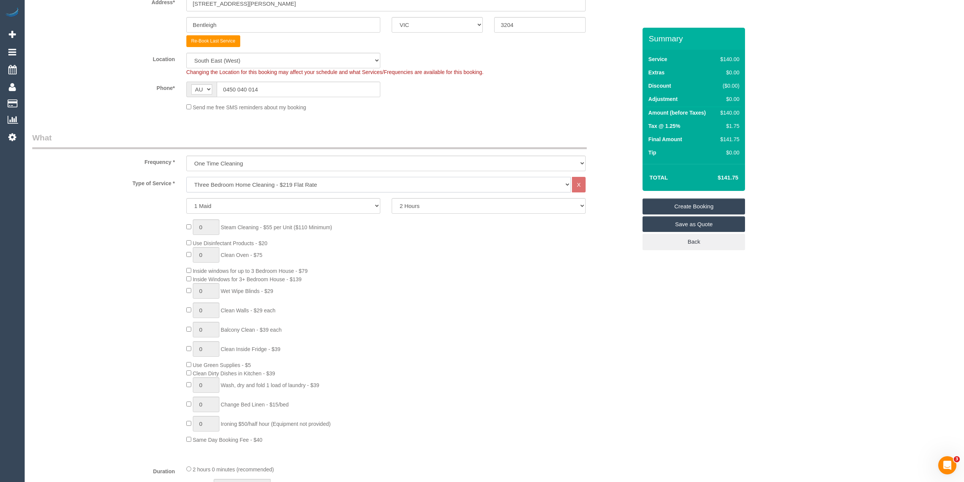
click at [186, 177] on select "Hourly Service - $70/h Hourly Service - $65/h Hourly Service - $60/h Hourly Ser…" at bounding box center [378, 185] width 384 height 16
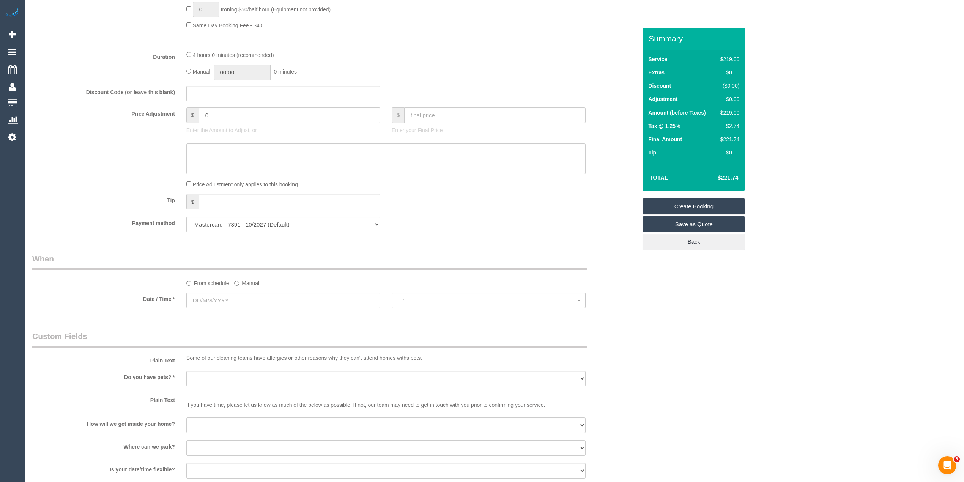
scroll to position [607, 0]
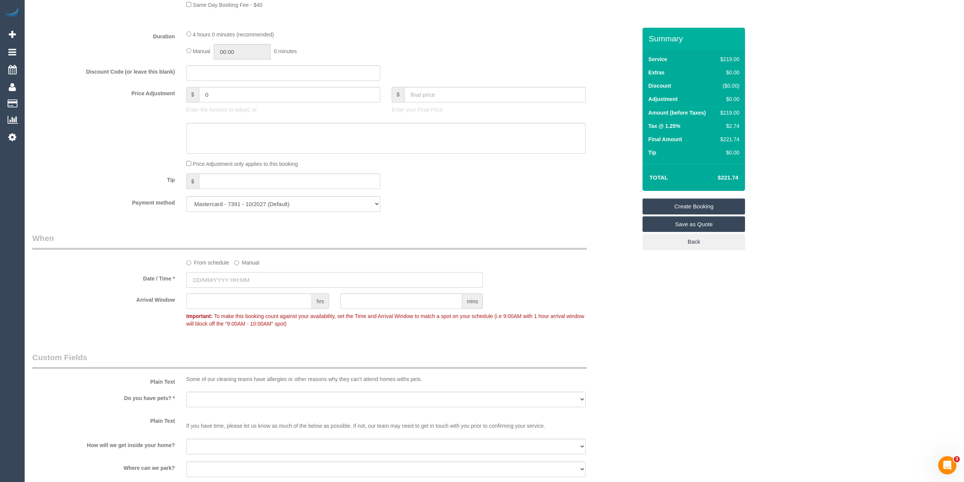
click at [225, 283] on input "text" at bounding box center [334, 280] width 297 height 16
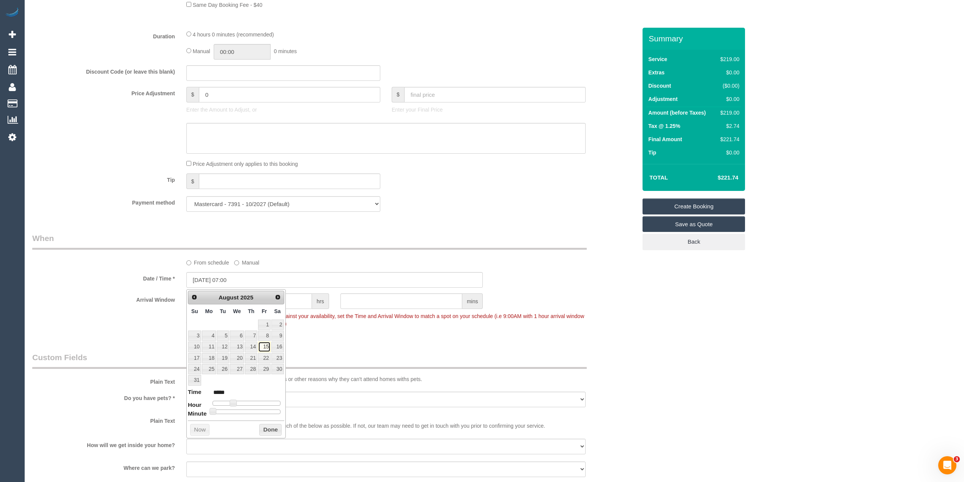
click at [264, 345] on link "15" at bounding box center [264, 347] width 12 height 10
type input "15/08/2025 08:00"
type input "*****"
type input "15/08/2025 09:00"
type input "*****"
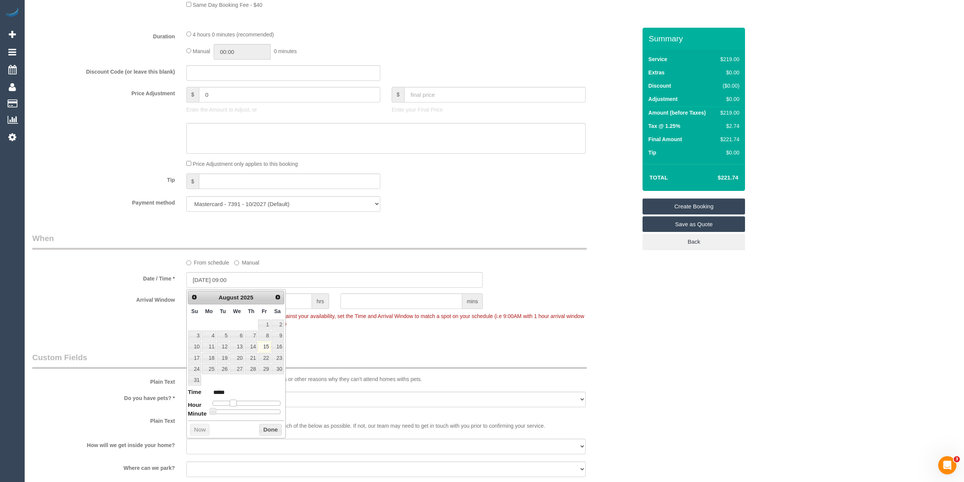
type input "15/08/2025 10:00"
type input "*****"
type input "15/08/2025 11:00"
type input "*****"
type input "15/08/2025 13:00"
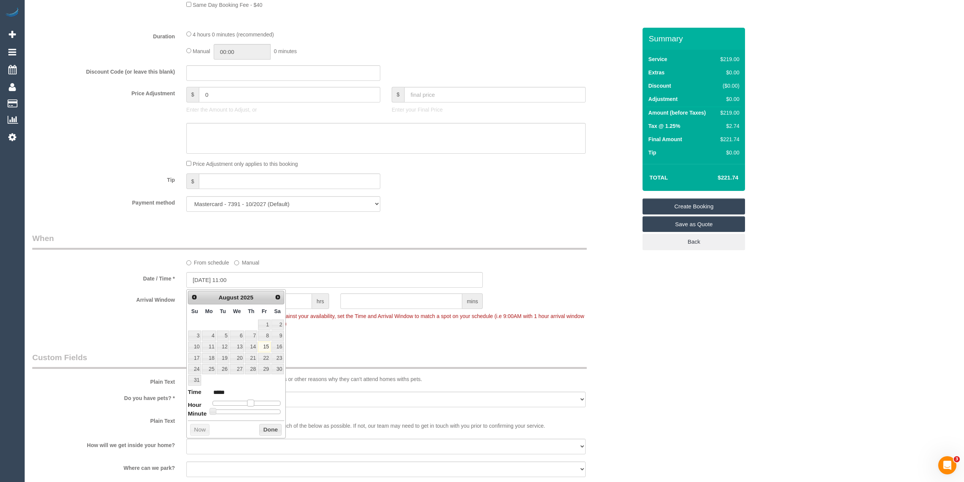
type input "*****"
type input "15/08/2025 14:00"
type input "*****"
type input "15/08/2025 15:00"
type input "*****"
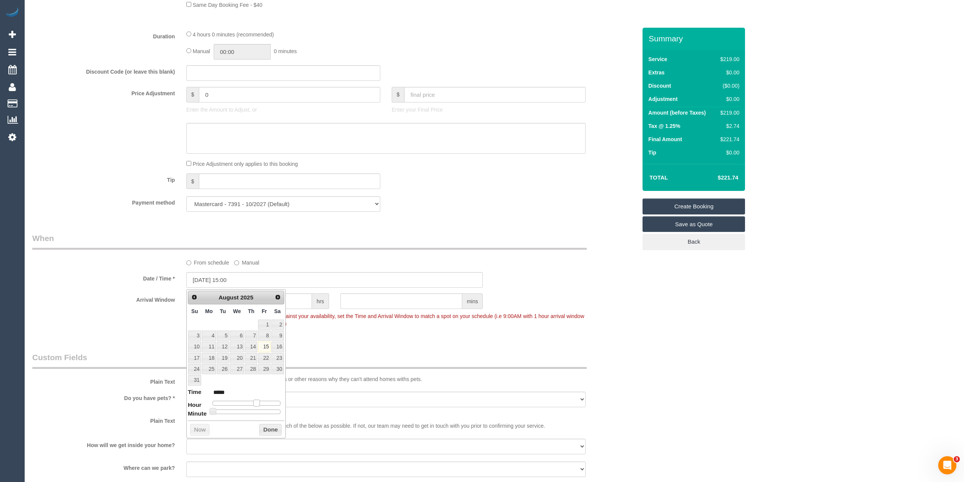
type input "15/08/2025 14:00"
type input "*****"
drag, startPoint x: 233, startPoint y: 407, endPoint x: 253, endPoint y: 409, distance: 20.6
click at [253, 409] on dl "Time ***** Hour Minute Second Millisecond Microsecond Time Zone ***** ***** ***…" at bounding box center [236, 401] width 96 height 26
click at [662, 310] on div "Who Email* eroman.archi@gmail.com Name * Estelle Roman Where Address* 26 Vicker…" at bounding box center [494, 116] width 924 height 1391
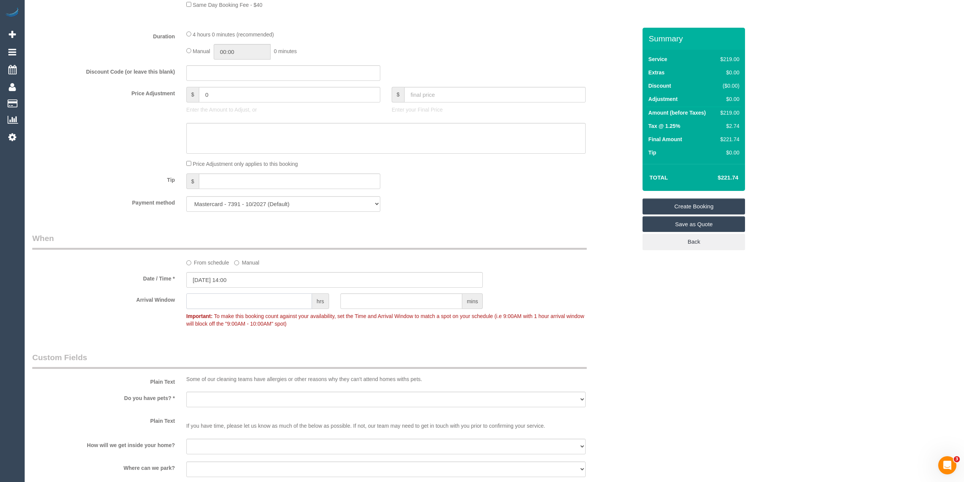
click at [214, 294] on input "text" at bounding box center [249, 301] width 126 height 16
type input "2"
click at [923, 334] on div "Who Email* eroman.archi@gmail.com Name * Estelle Roman Where Address* 26 Vicker…" at bounding box center [494, 116] width 924 height 1391
click at [203, 403] on select "Yes - Cats Yes - Dogs No pets Yes - Dogs and Cats Yes - Other" at bounding box center [385, 400] width 399 height 16
select select "number:28"
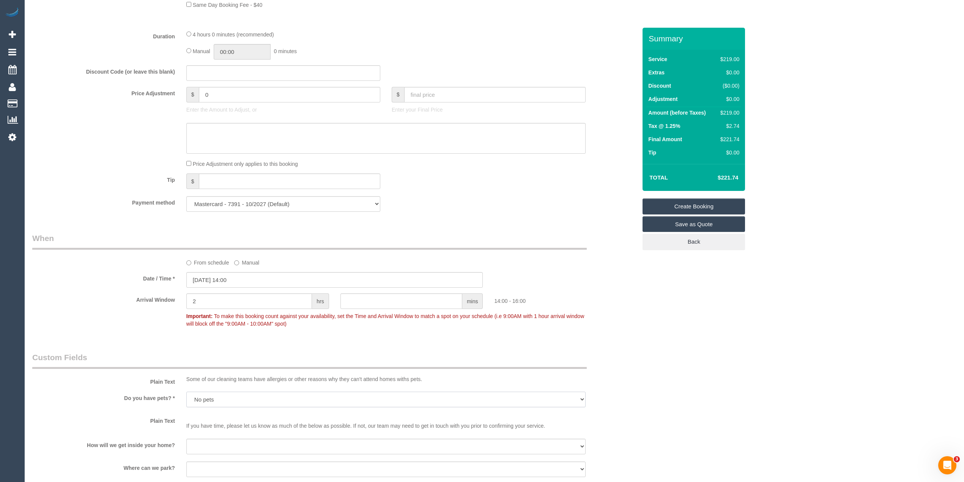
click at [186, 392] on select "Yes - Cats Yes - Dogs No pets Yes - Dogs and Cats Yes - Other" at bounding box center [385, 400] width 399 height 16
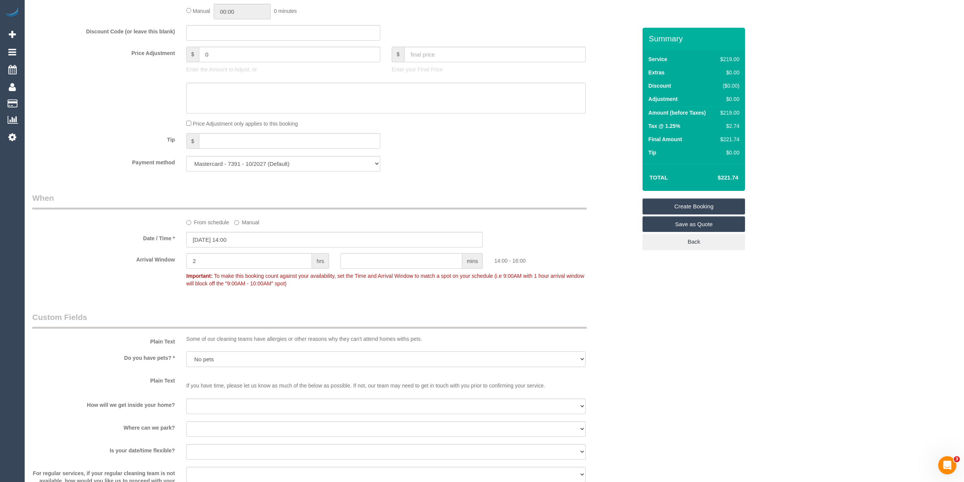
scroll to position [708, 0]
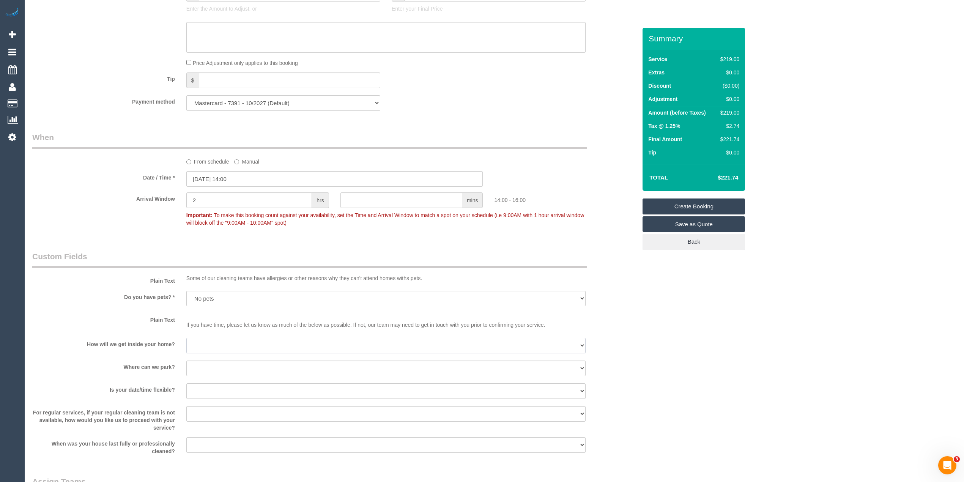
drag, startPoint x: 219, startPoint y: 347, endPoint x: 219, endPoint y: 352, distance: 5.4
click at [219, 347] on select "I will be home Key will be left (please provide details below) Lock box/Access …" at bounding box center [385, 346] width 399 height 16
select select "number:14"
click at [186, 338] on select "I will be home Key will be left (please provide details below) Lock box/Access …" at bounding box center [385, 346] width 399 height 16
click at [220, 368] on select "I will provide parking on-site Free street parking Paid street parking (cost wi…" at bounding box center [385, 368] width 399 height 16
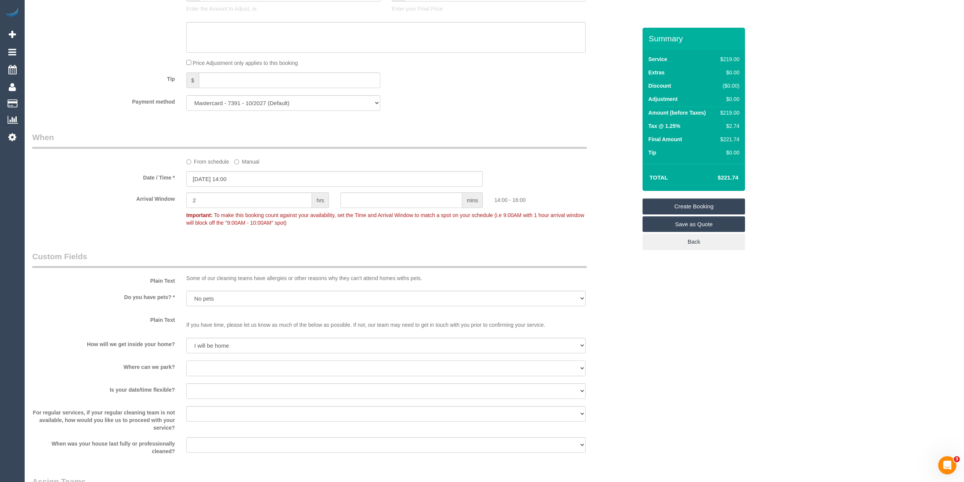
select select "number:19"
click at [186, 361] on select "I will provide parking on-site Free street parking Paid street parking (cost wi…" at bounding box center [385, 368] width 399 height 16
click at [219, 392] on select "Yes - date and time Yes - date but not time Yes - time but not date No - No fle…" at bounding box center [385, 391] width 399 height 16
click at [186, 384] on select "Yes - date and time Yes - date but not time Yes - time but not date No - No fle…" at bounding box center [385, 391] width 399 height 16
click at [227, 392] on select "Yes - date and time Yes - date but not time Yes - time but not date No - No fle…" at bounding box center [385, 391] width 399 height 16
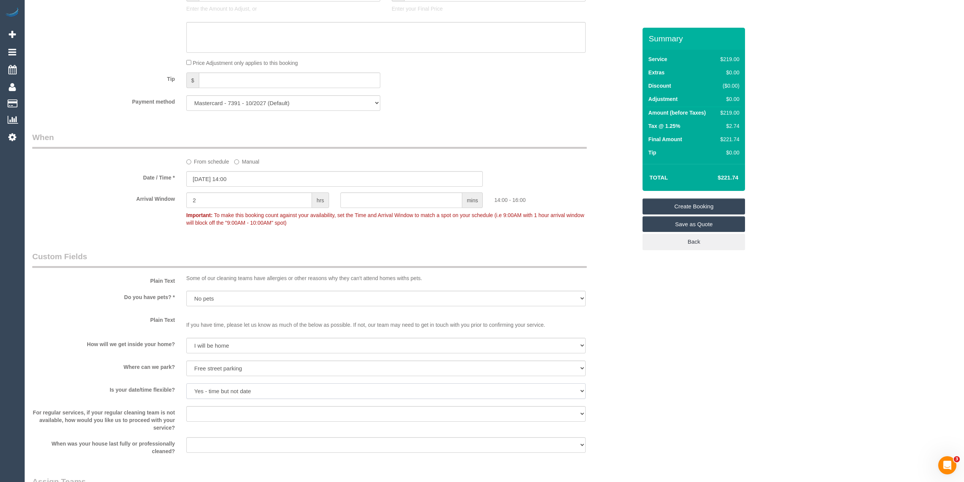
select select "number:25"
click at [186, 384] on select "Yes - date and time Yes - date but not time Yes - time but not date No - No fle…" at bounding box center [385, 391] width 399 height 16
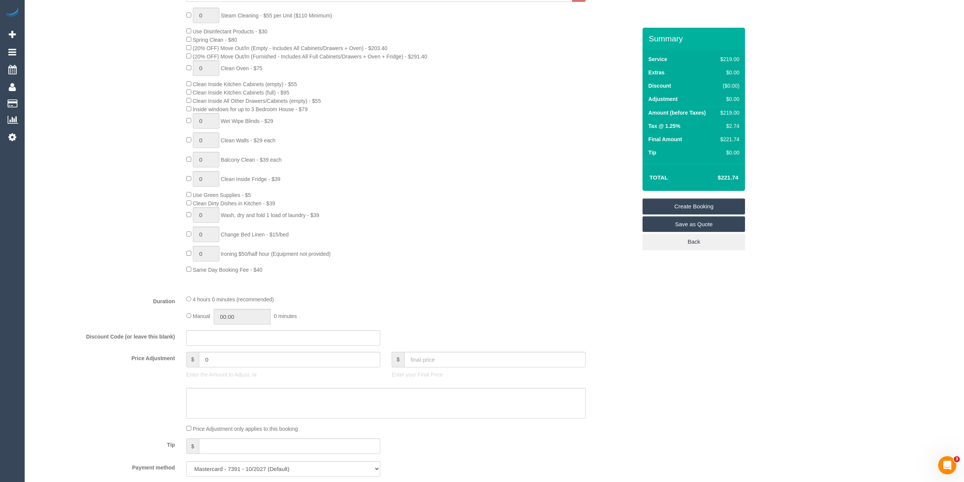
scroll to position [506, 0]
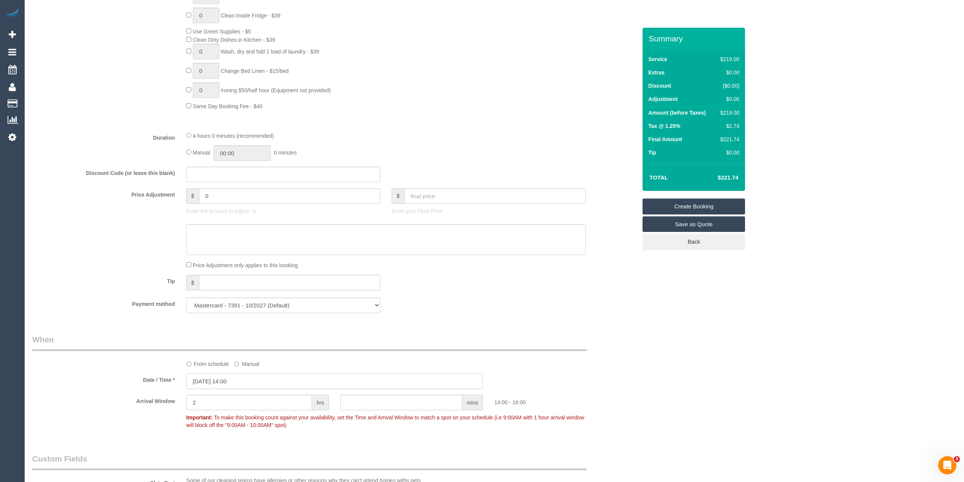
click at [236, 386] on input "15/08/2025 14:00" at bounding box center [334, 381] width 297 height 16
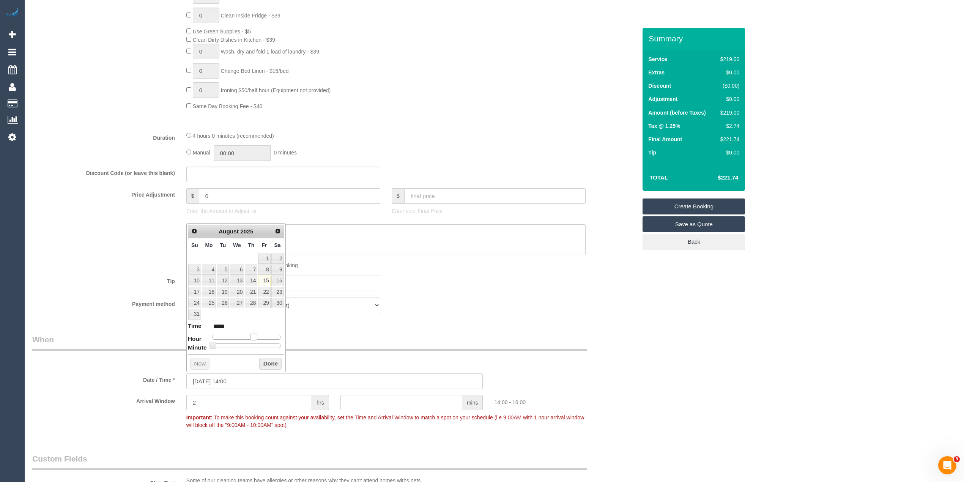
type input "15/08/2025 15:00"
type input "*****"
drag, startPoint x: 256, startPoint y: 340, endPoint x: 246, endPoint y: 348, distance: 12.9
click at [258, 340] on span at bounding box center [256, 337] width 7 height 7
type input "15/08/2025 15:05"
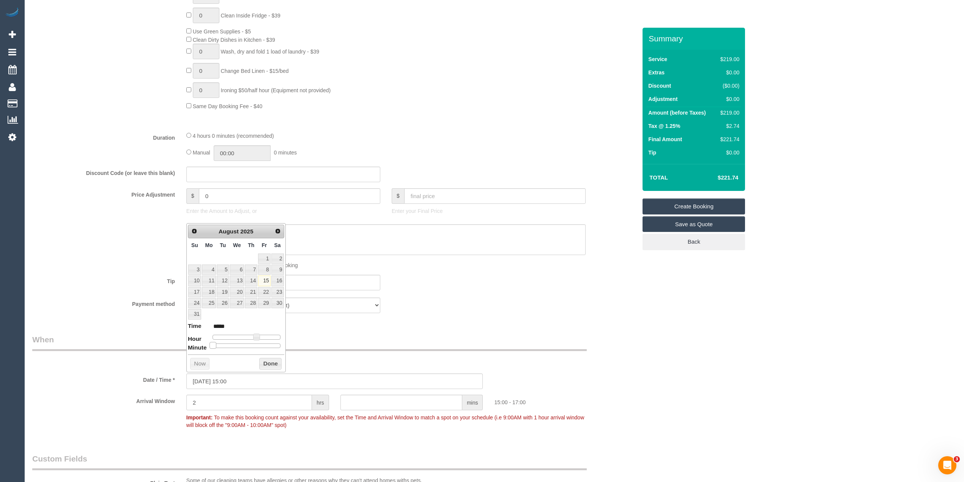
type input "*****"
type input "15/08/2025 15:10"
type input "*****"
type input "15/08/2025 15:15"
type input "*****"
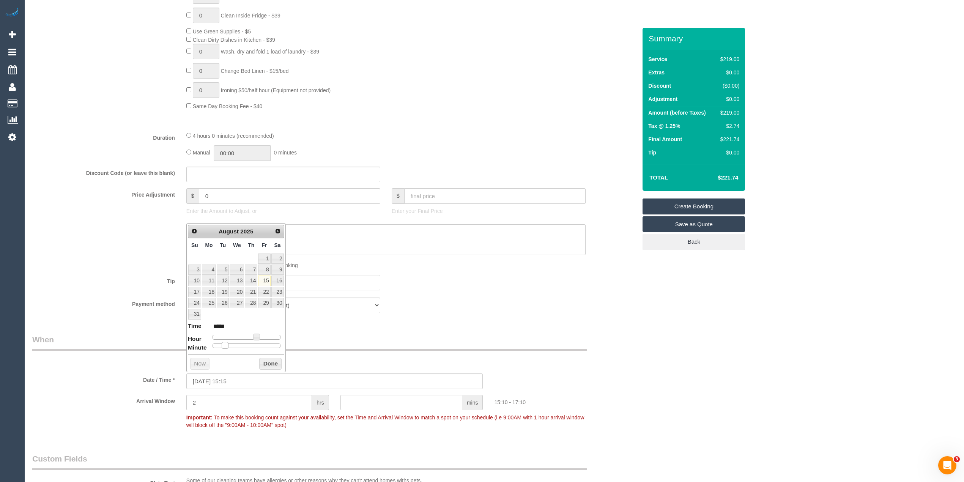
type input "15/08/2025 15:20"
type input "*****"
type input "15/08/2025 15:25"
type input "*****"
type input "[DATE] 15:30"
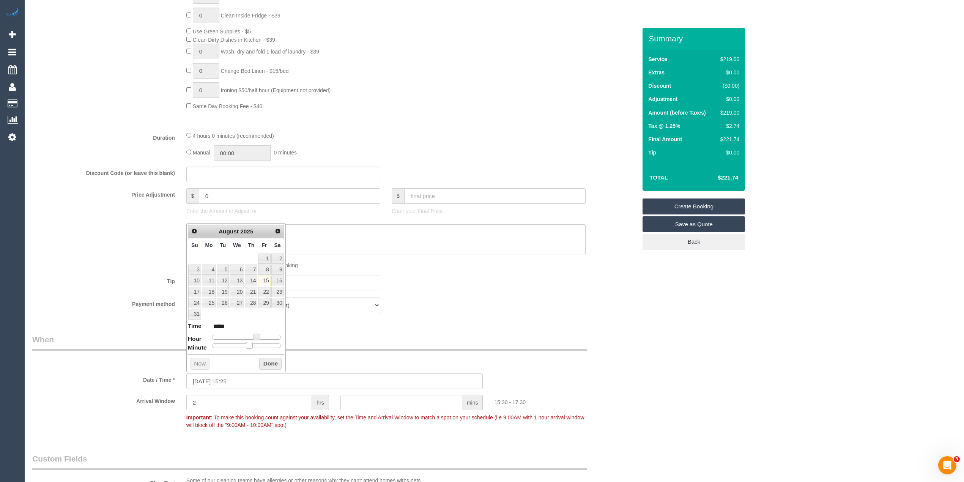
type input "*****"
type input "15/08/2025 15:25"
type input "*****"
drag, startPoint x: 213, startPoint y: 348, endPoint x: 246, endPoint y: 345, distance: 33.1
click at [246, 345] on span at bounding box center [243, 345] width 7 height 7
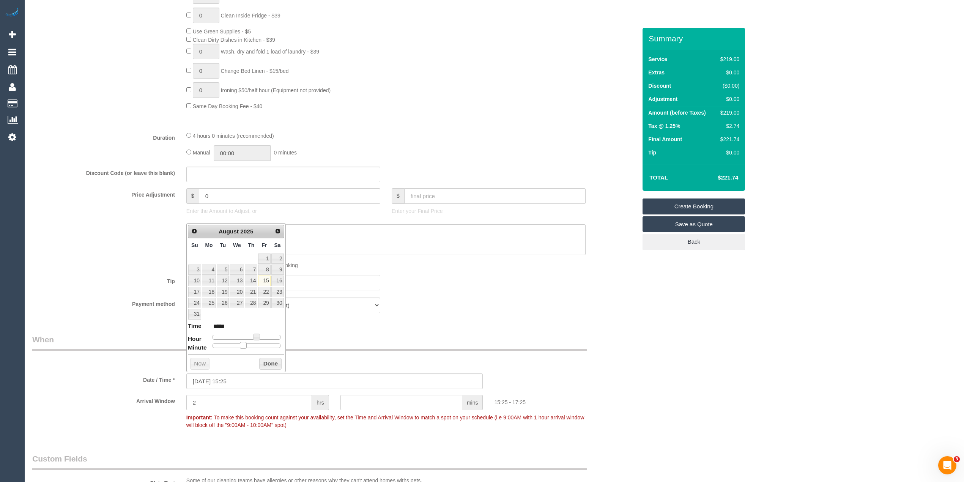
type input "[DATE] 15:30"
type input "*****"
drag, startPoint x: 244, startPoint y: 343, endPoint x: 250, endPoint y: 344, distance: 6.1
click at [250, 344] on span at bounding box center [249, 345] width 7 height 7
click at [807, 312] on div "Who Email* eroman.archi@gmail.com Name * Estelle Roman Where Address* 26 Vicker…" at bounding box center [494, 217] width 924 height 1391
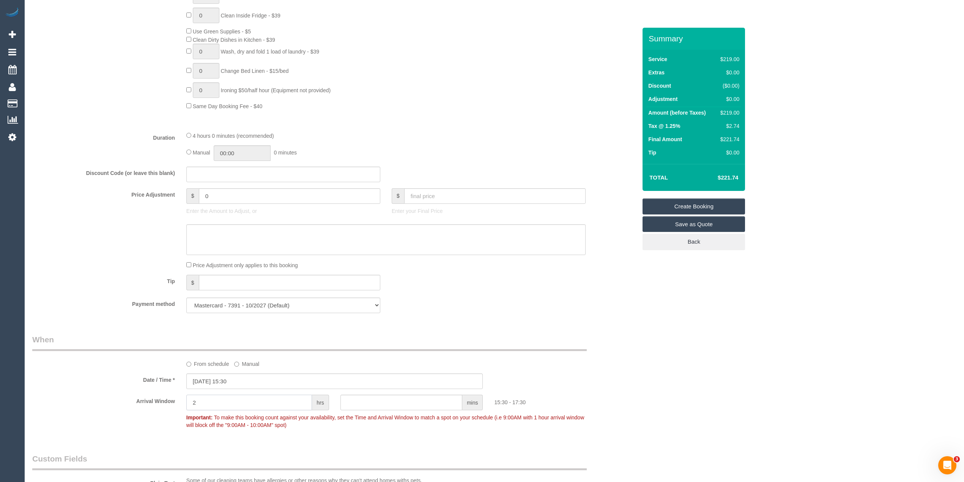
click at [161, 395] on sui-booking-spot "From schedule Manual Date / Time * 15/08/2025 15:30 Arrival Window 2 hrs mins 1…" at bounding box center [334, 383] width 604 height 98
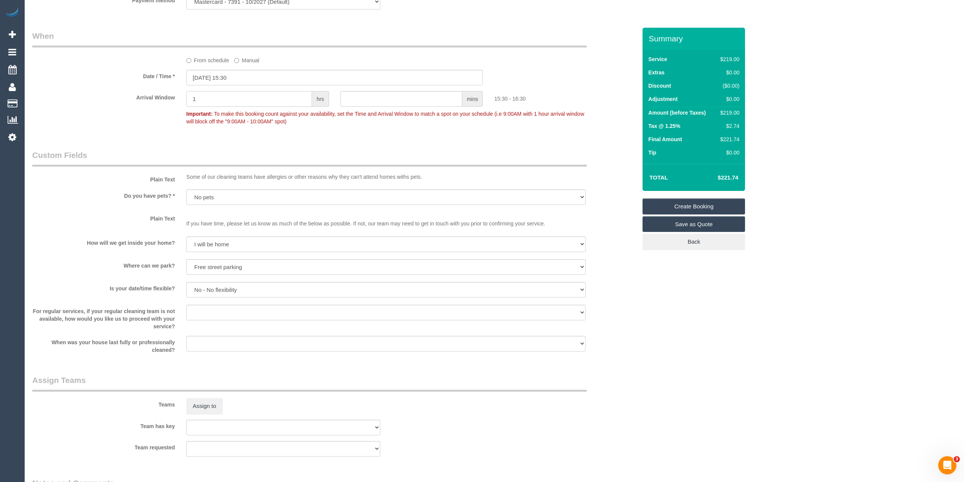
scroll to position [964, 0]
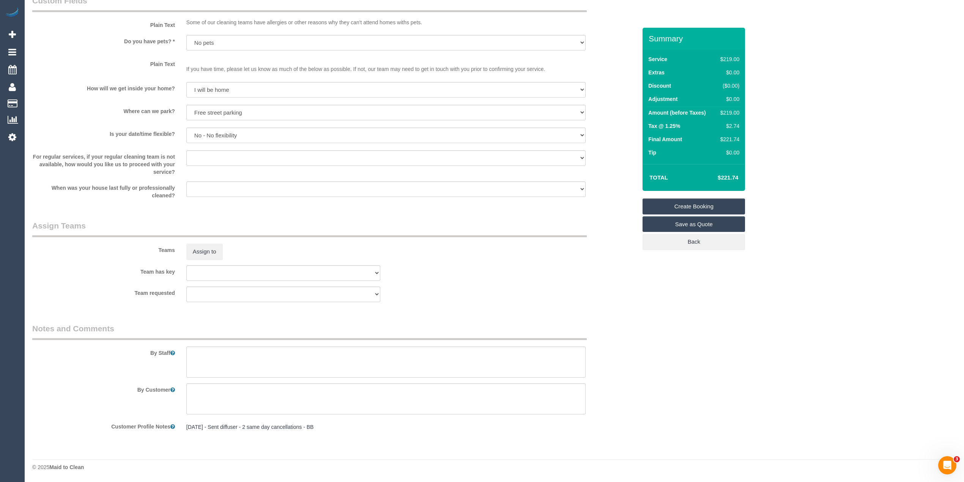
type input "1"
click at [688, 203] on link "Create Booking" at bounding box center [693, 206] width 102 height 16
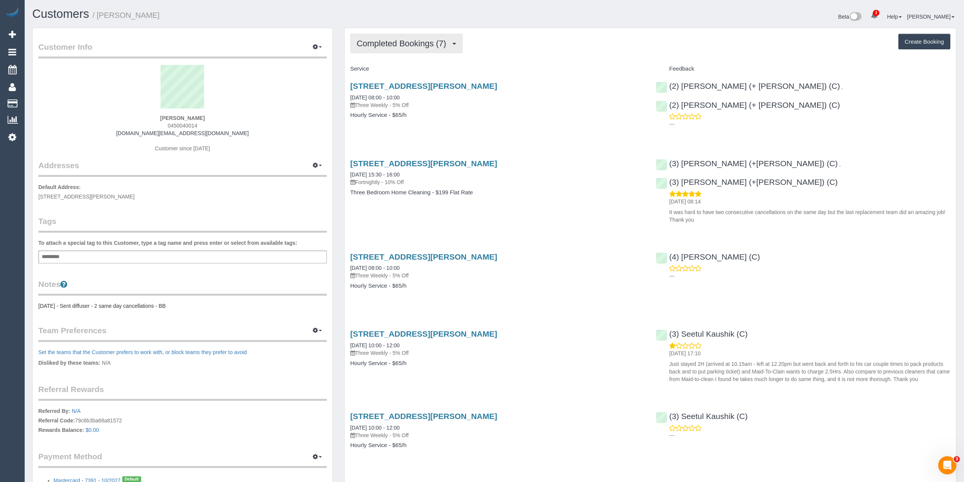
click at [377, 47] on button "Completed Bookings (7)" at bounding box center [406, 43] width 112 height 19
click at [404, 69] on link "Upcoming Bookings (0)" at bounding box center [390, 71] width 79 height 10
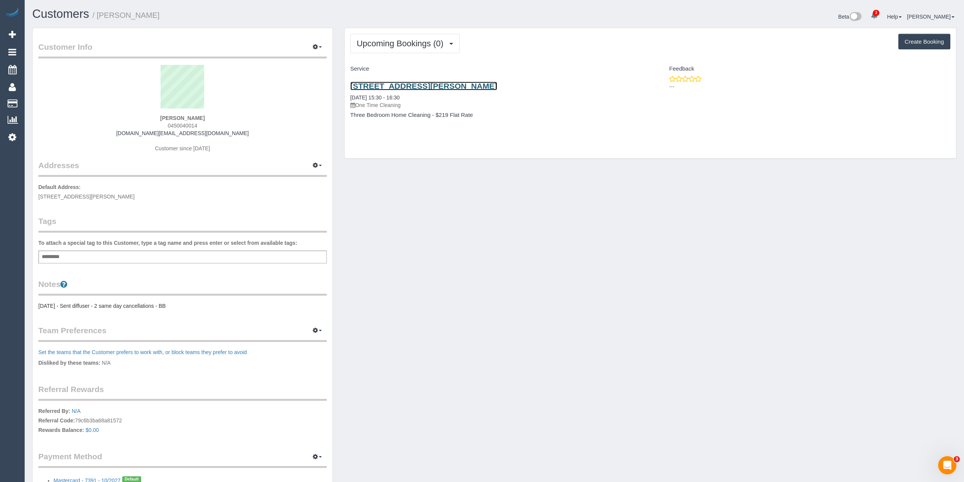
click at [441, 85] on link "[STREET_ADDRESS][PERSON_NAME]" at bounding box center [423, 86] width 147 height 9
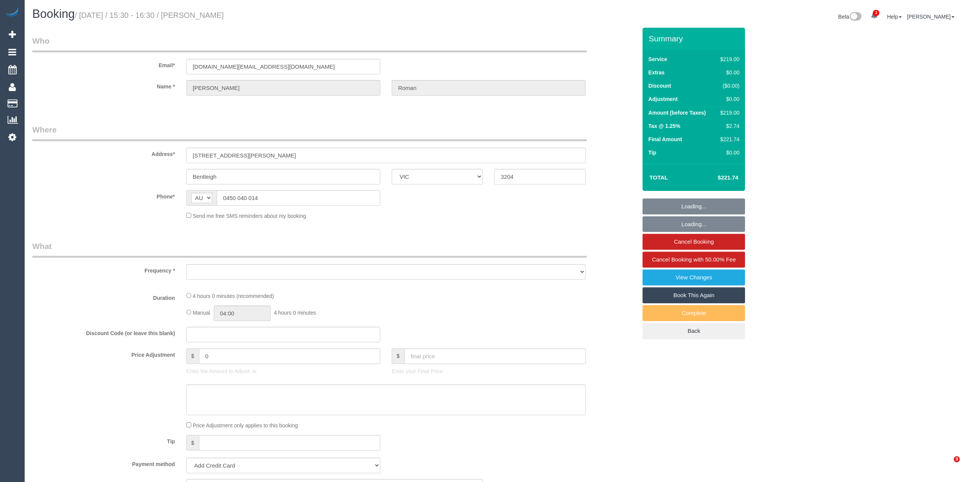
select select "VIC"
select select "object:546"
select select "string:stripe-pm_1NQiim2GScqysDRVk5HSdHIC"
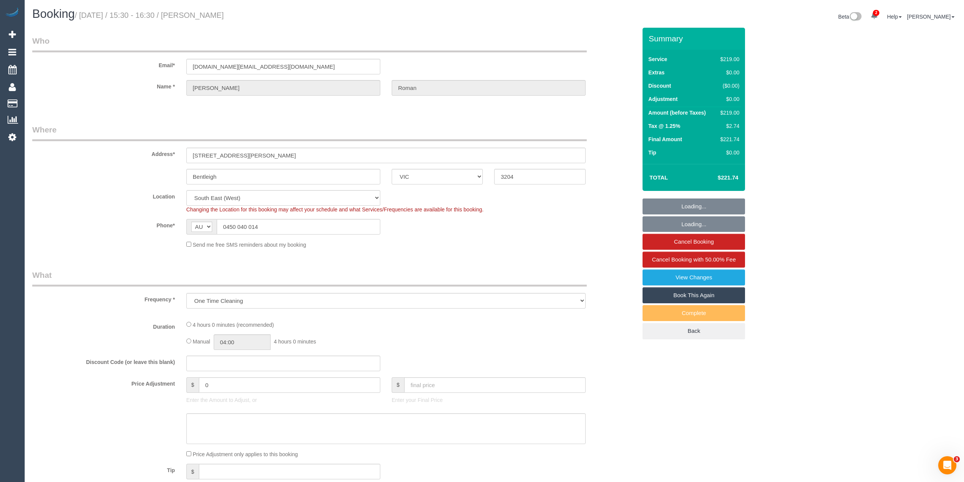
select select "object:793"
select select "number:28"
select select "number:14"
select select "number:19"
select select "number:25"
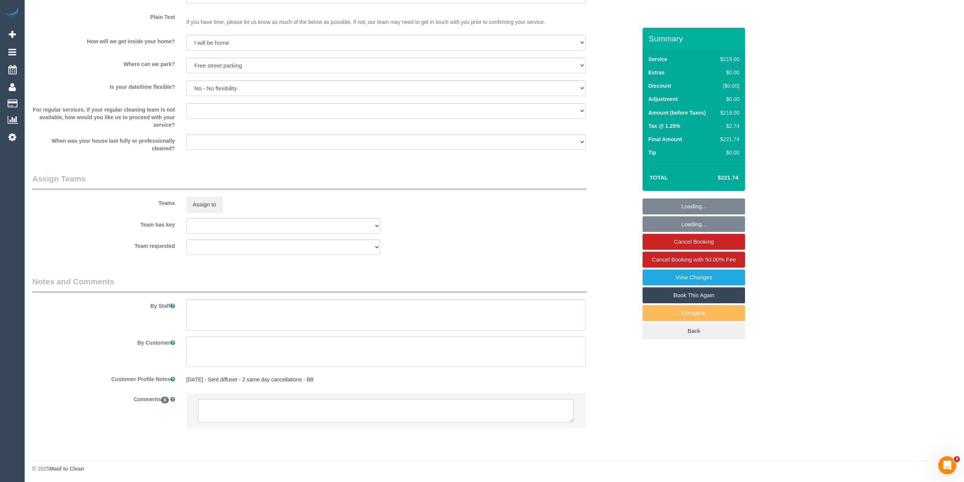
scroll to position [999, 0]
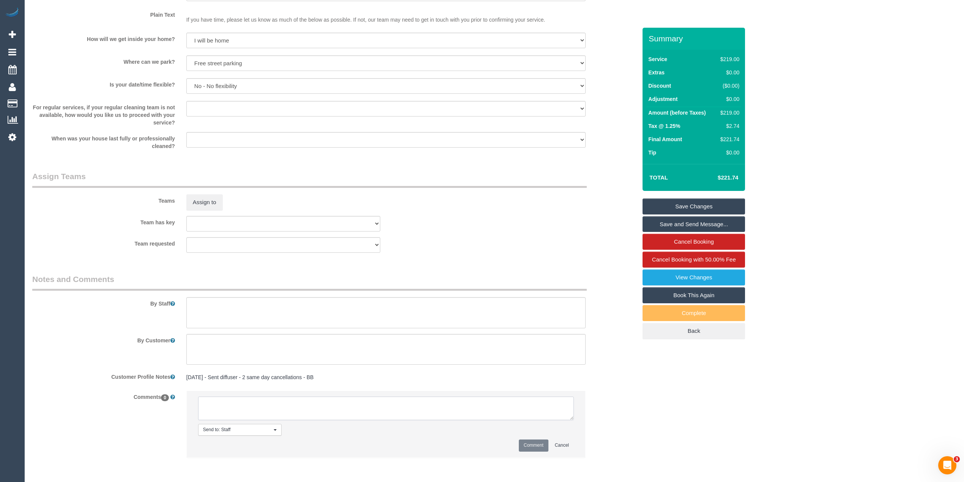
click at [225, 410] on textarea at bounding box center [386, 409] width 376 height 24
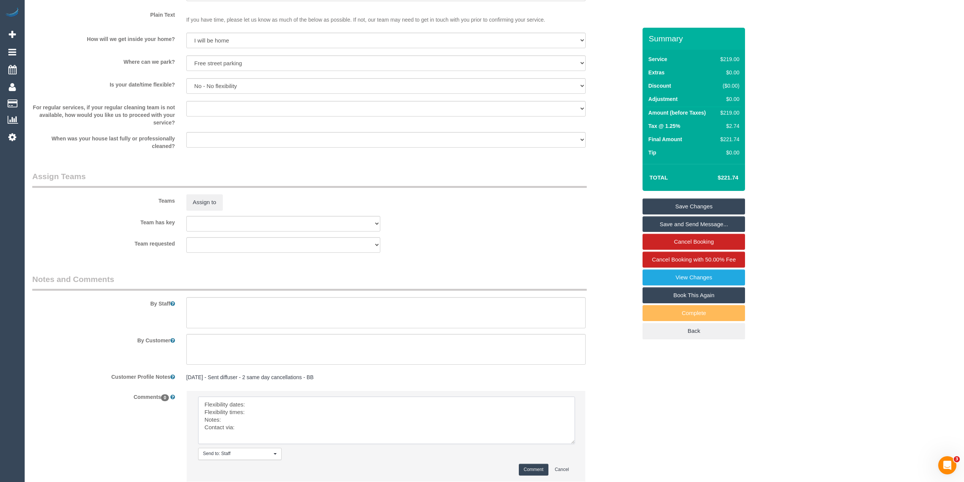
drag, startPoint x: 570, startPoint y: 417, endPoint x: 577, endPoint y: 471, distance: 54.4
click at [575, 444] on textarea at bounding box center [386, 420] width 377 height 47
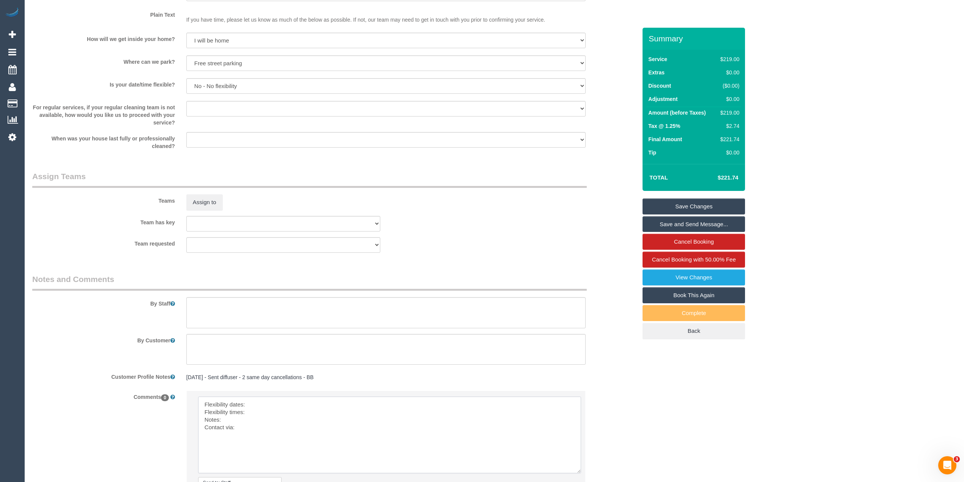
click at [273, 409] on textarea at bounding box center [389, 435] width 383 height 77
click at [268, 404] on textarea at bounding box center [389, 435] width 383 height 77
click at [269, 413] on textarea at bounding box center [389, 435] width 383 height 77
click at [260, 418] on textarea at bounding box center [389, 435] width 383 height 77
click at [263, 430] on textarea at bounding box center [389, 435] width 383 height 77
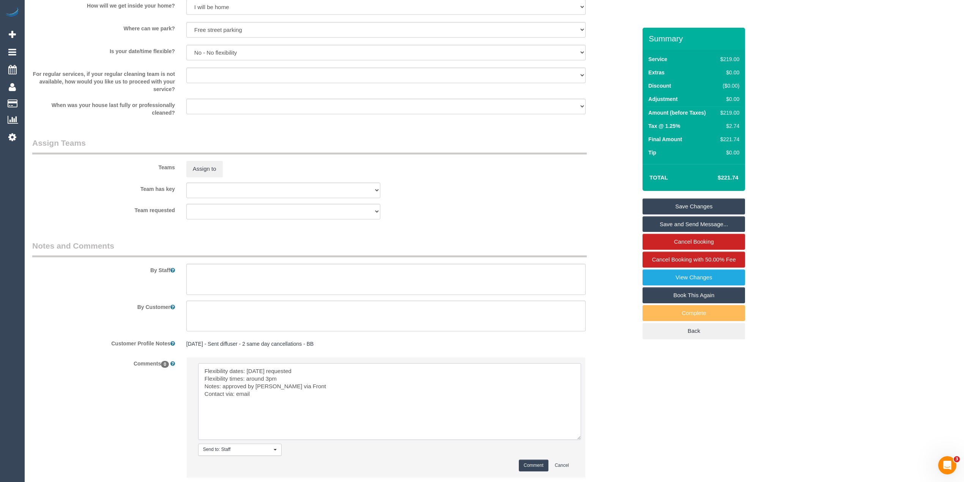
scroll to position [1049, 0]
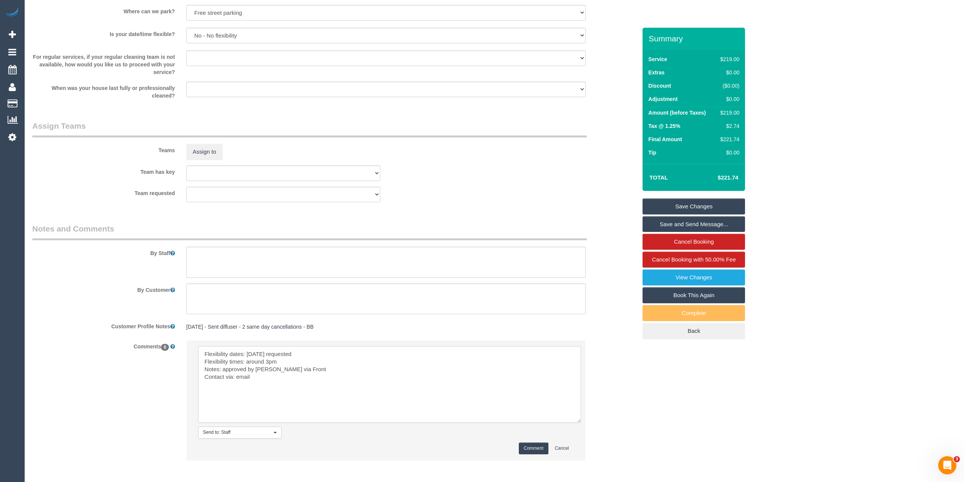
type textarea "Flexibility dates: [DATE] requested Flexibility times: around 3pm Notes: approv…"
click at [525, 445] on button "Comment" at bounding box center [534, 448] width 30 height 12
